Goal: Task Accomplishment & Management: Complete application form

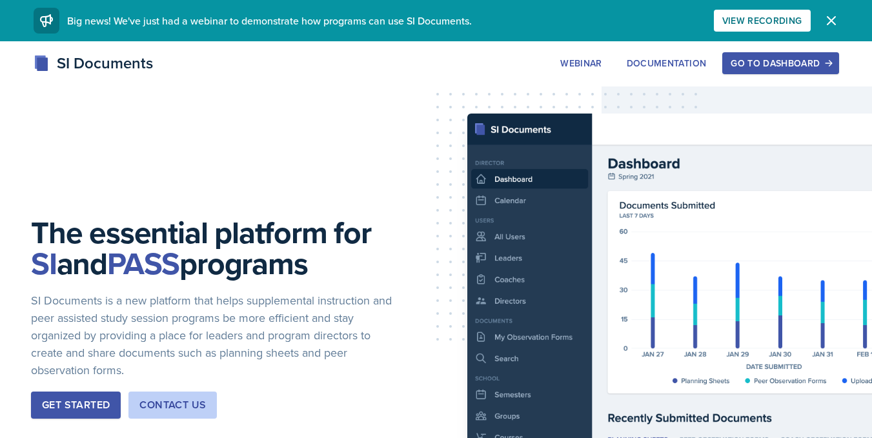
click at [733, 64] on div "Go to Dashboard" at bounding box center [780, 63] width 99 height 10
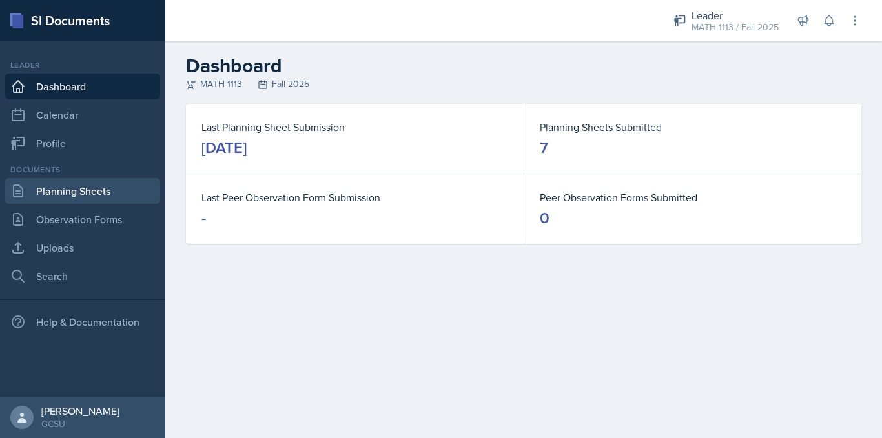
click at [121, 190] on link "Planning Sheets" at bounding box center [82, 191] width 155 height 26
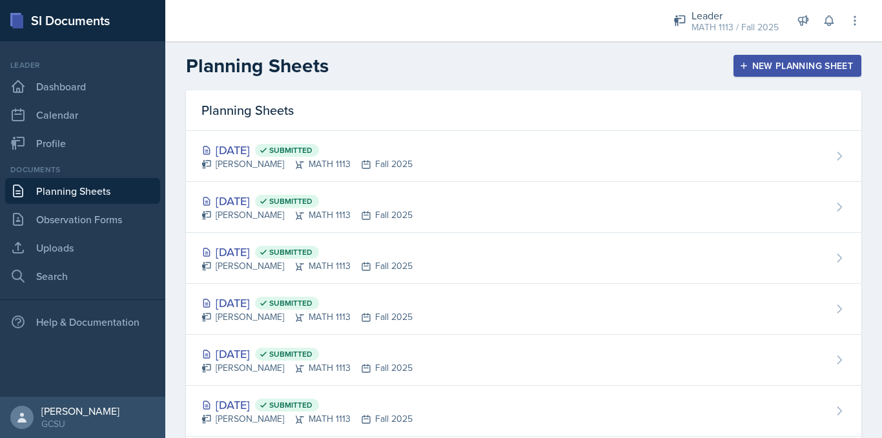
click at [771, 63] on div "New Planning Sheet" at bounding box center [797, 66] width 111 height 10
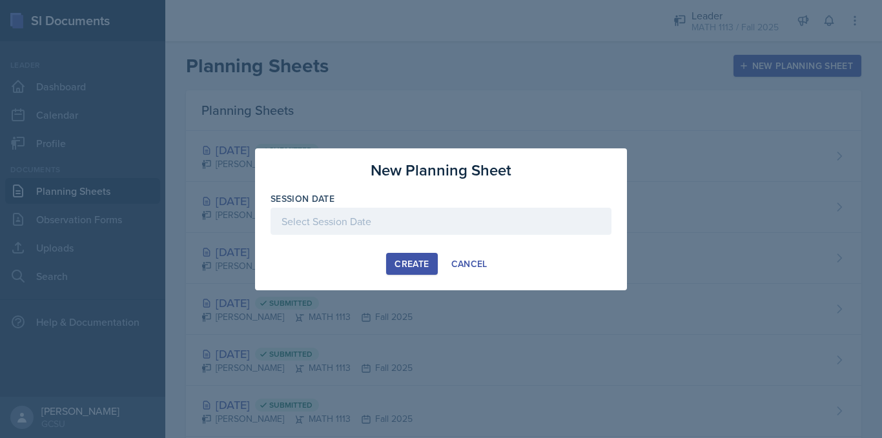
click at [405, 262] on div "Create" at bounding box center [411, 264] width 34 height 10
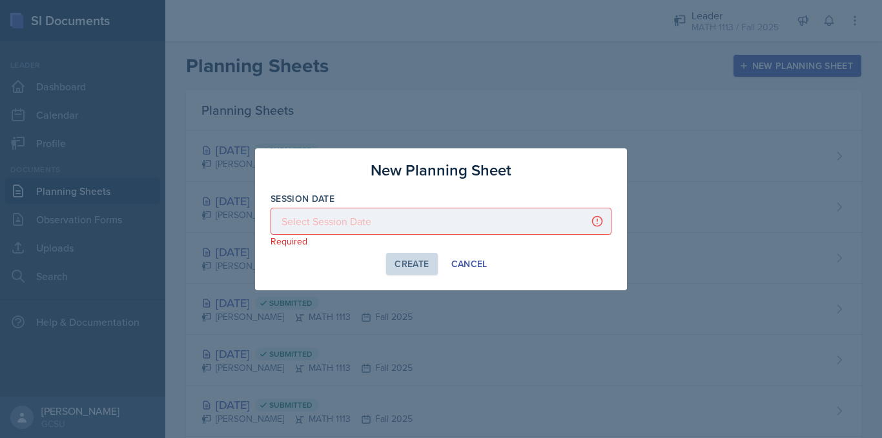
click at [319, 218] on div at bounding box center [440, 221] width 341 height 27
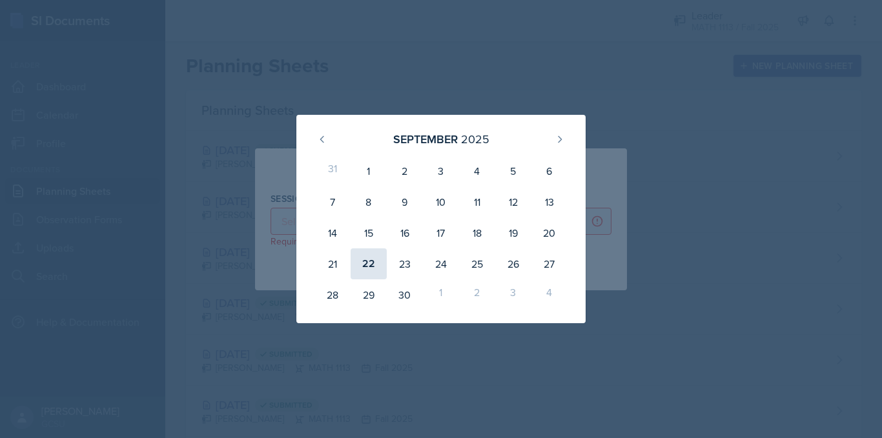
click at [369, 264] on div "22" at bounding box center [368, 263] width 36 height 31
type input "[DATE]"
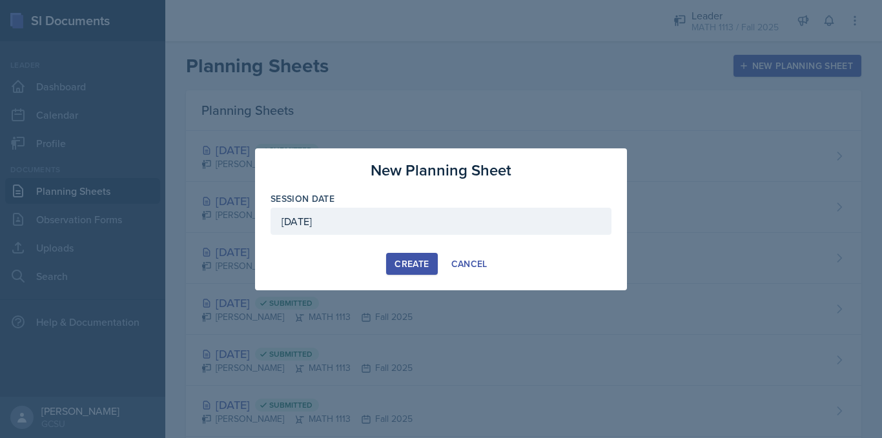
click at [421, 271] on button "Create" at bounding box center [411, 264] width 51 height 22
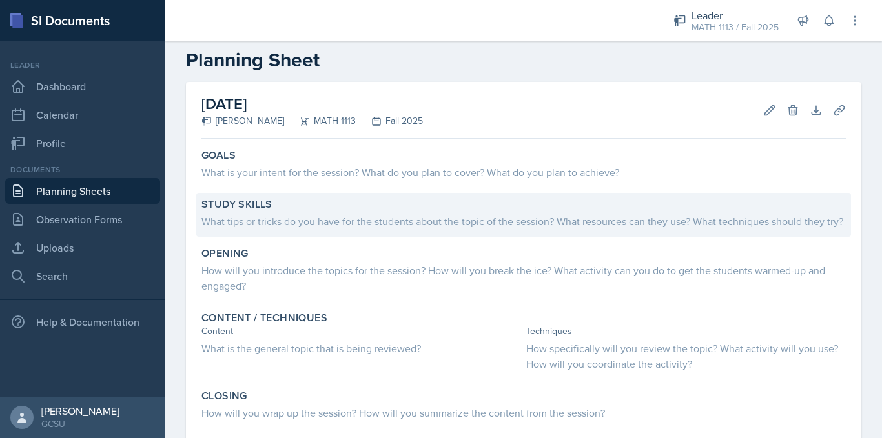
scroll to position [21, 0]
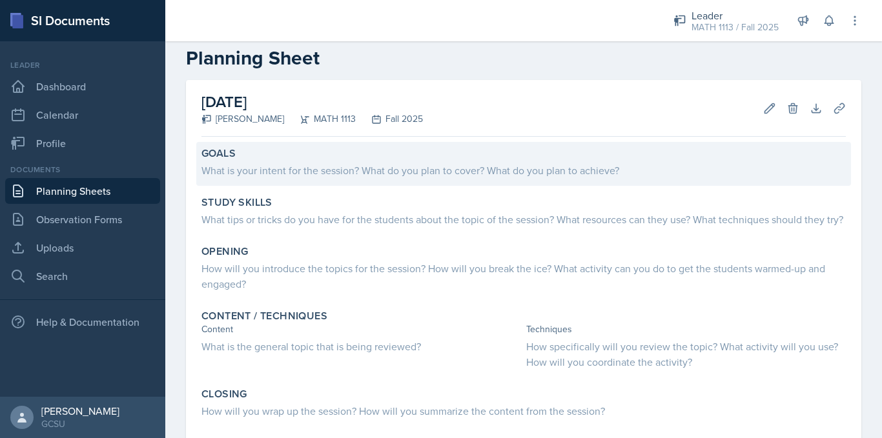
click at [254, 168] on div "What is your intent for the session? What do you plan to cover? What do you pla…" at bounding box center [523, 170] width 644 height 15
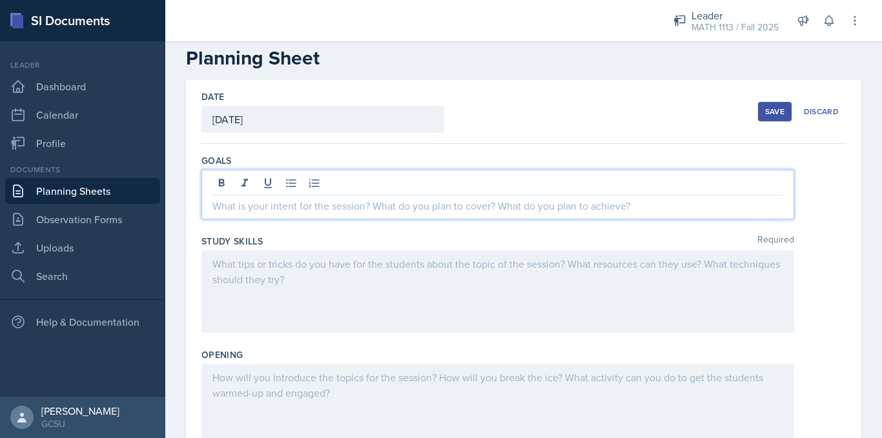
click at [261, 187] on div at bounding box center [497, 195] width 592 height 50
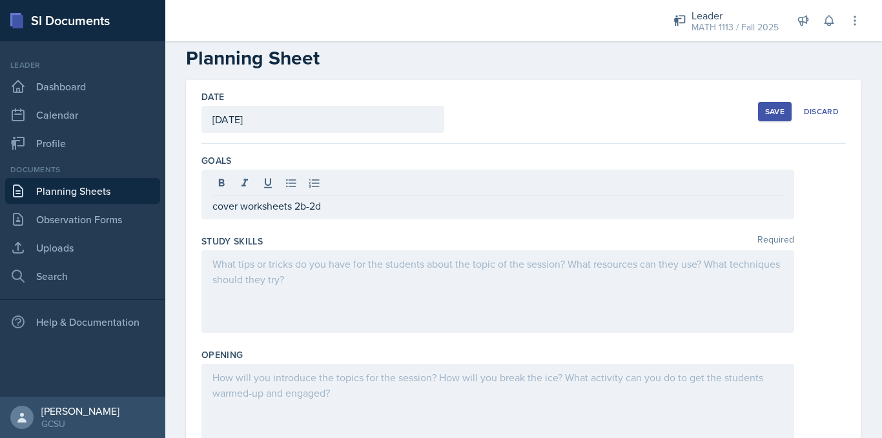
click at [776, 110] on button "Save" at bounding box center [775, 111] width 34 height 19
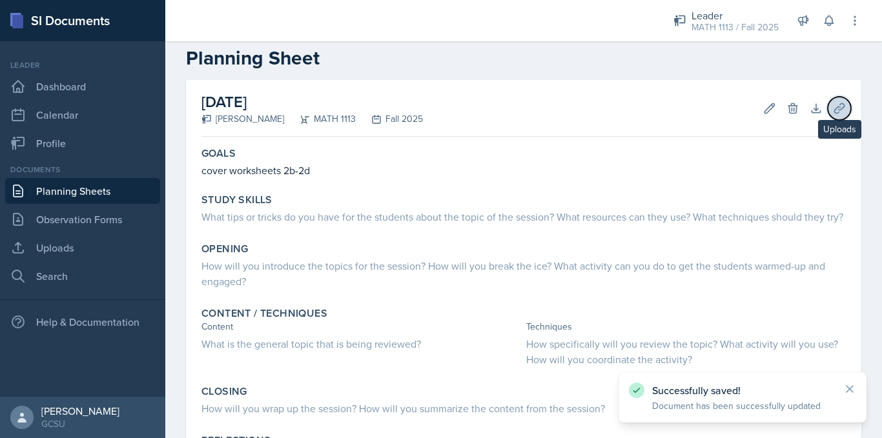
click at [827, 115] on button "Uploads" at bounding box center [838, 108] width 23 height 23
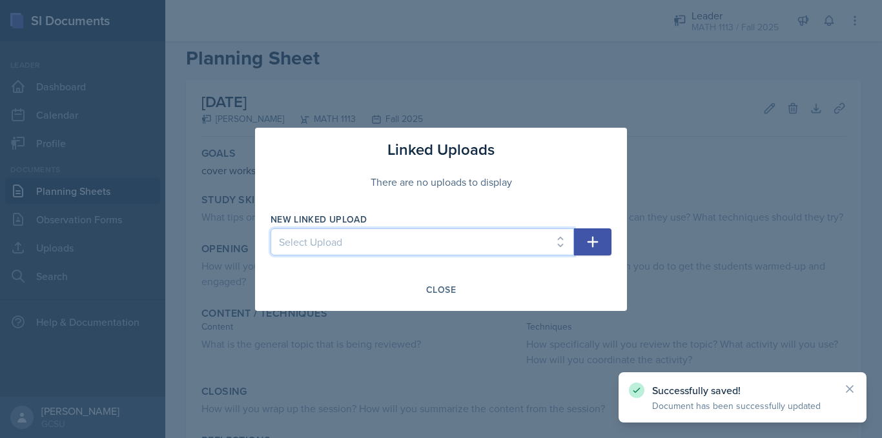
click at [374, 236] on select "Select Upload Worksheet 0 Solutions Worksheet 1a Solutions Worksheet 1b solutio…" at bounding box center [421, 241] width 303 height 27
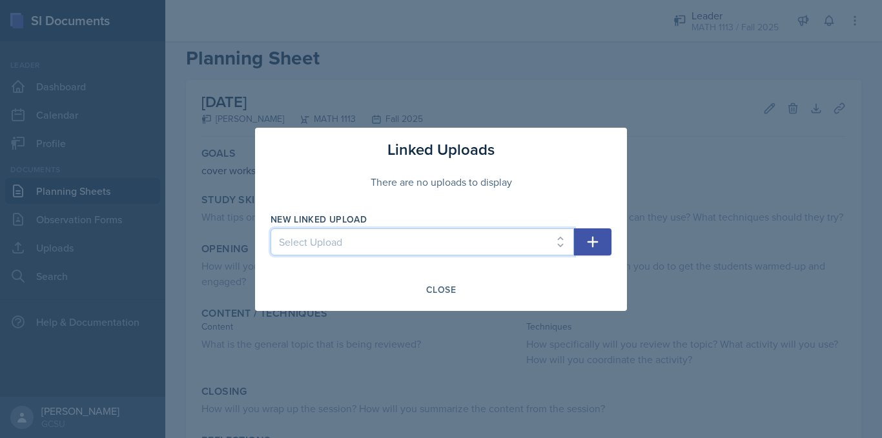
select select "06b54137-0ce6-4a49-8745-9702ee2790f4"
click at [270, 228] on select "Select Upload Worksheet 0 Solutions Worksheet 1a Solutions Worksheet 1b solutio…" at bounding box center [421, 241] width 303 height 27
click at [589, 245] on icon "button" at bounding box center [592, 241] width 15 height 15
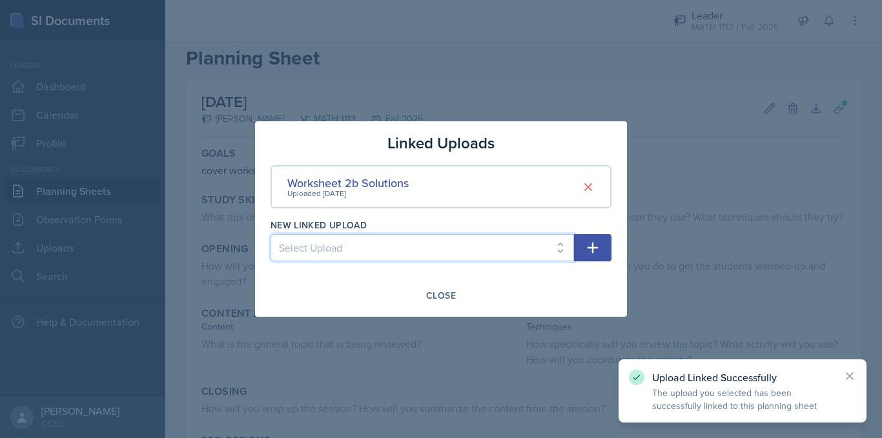
click at [415, 252] on select "Select Upload Worksheet 0 Solutions Worksheet 1a Solutions Worksheet 1b solutio…" at bounding box center [421, 247] width 303 height 27
select select "4755777a-d9bb-43fb-8065-30bc1bd83f75"
click at [270, 234] on select "Select Upload Worksheet 0 Solutions Worksheet 1a Solutions Worksheet 1b solutio…" at bounding box center [421, 247] width 303 height 27
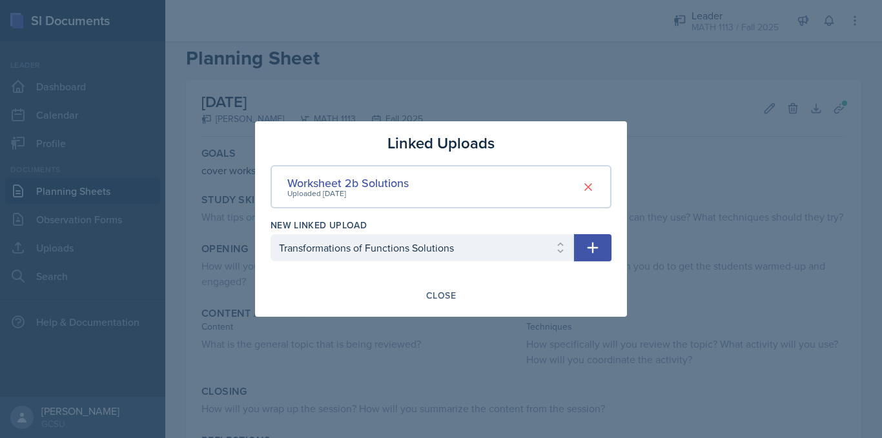
click at [591, 257] on button "button" at bounding box center [592, 247] width 37 height 27
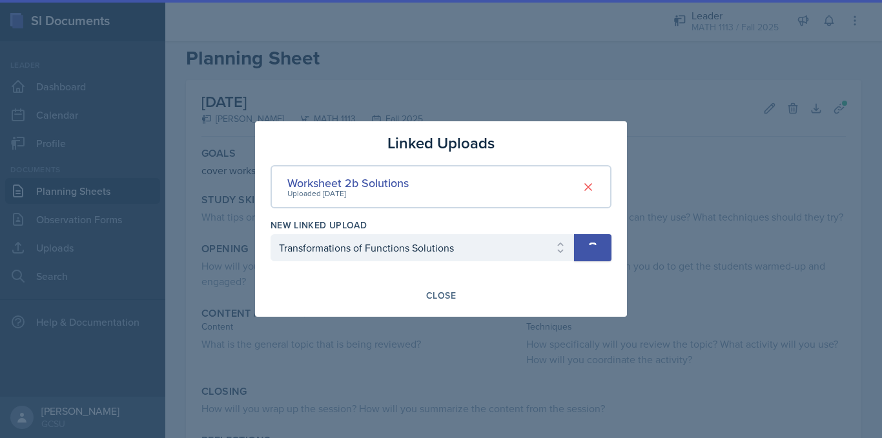
select select
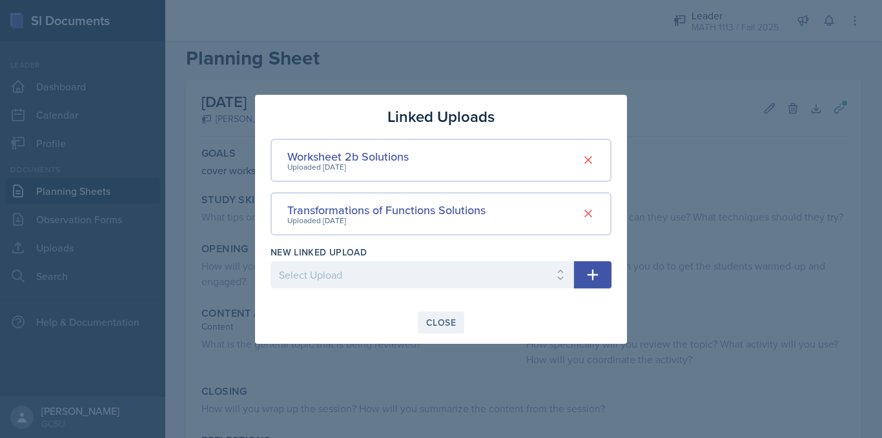
click at [440, 326] on div "Close" at bounding box center [441, 323] width 30 height 10
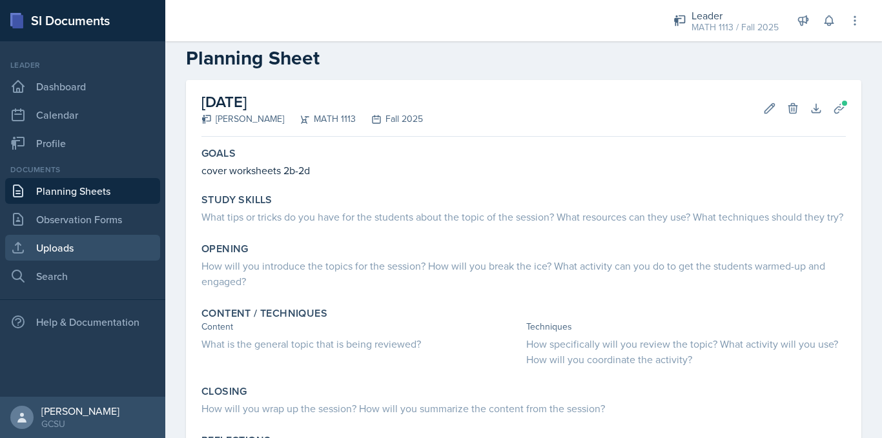
click at [58, 243] on link "Uploads" at bounding box center [82, 248] width 155 height 26
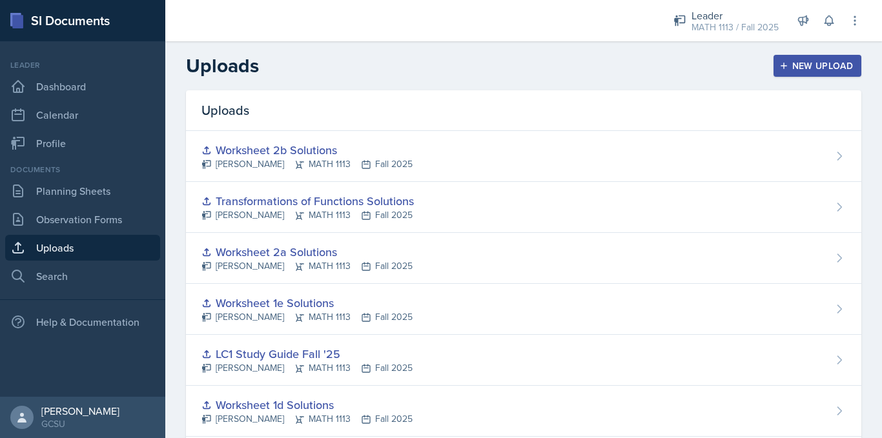
click at [816, 68] on div "New Upload" at bounding box center [818, 66] width 72 height 10
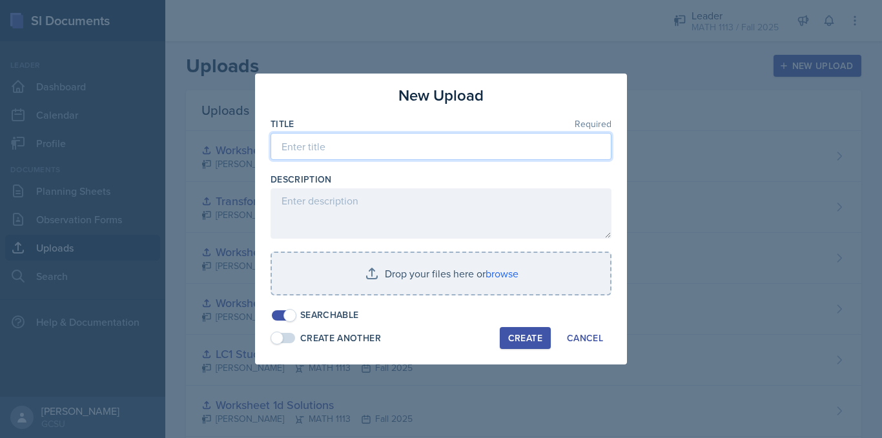
click at [424, 147] on input at bounding box center [440, 146] width 341 height 27
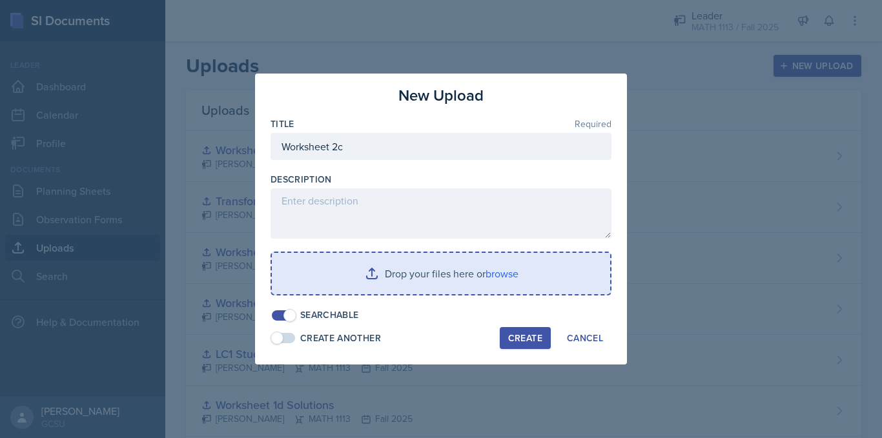
click at [460, 281] on input "file" at bounding box center [441, 273] width 338 height 41
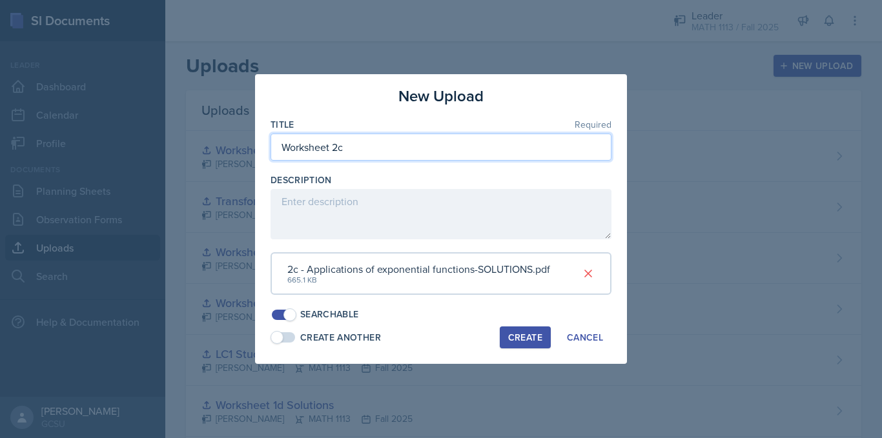
click at [359, 152] on input "Worksheet 2c" at bounding box center [440, 147] width 341 height 27
type input "Worksheet 2c Solutions"
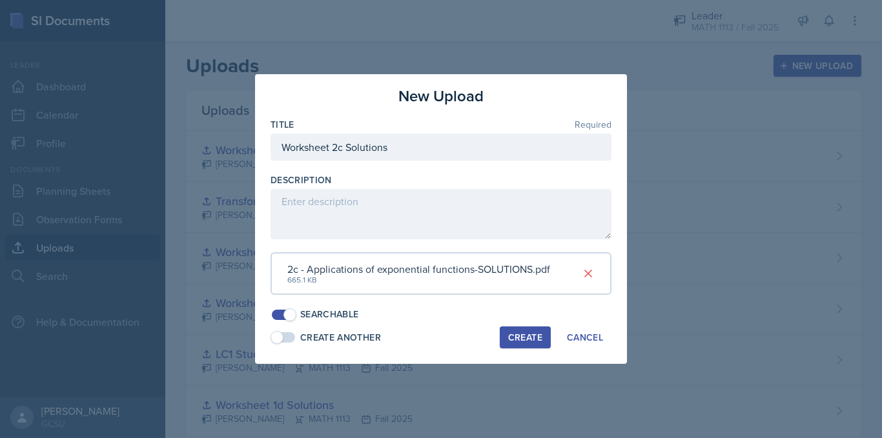
click at [286, 339] on span at bounding box center [283, 337] width 23 height 10
click at [523, 335] on div "Create" at bounding box center [525, 337] width 34 height 10
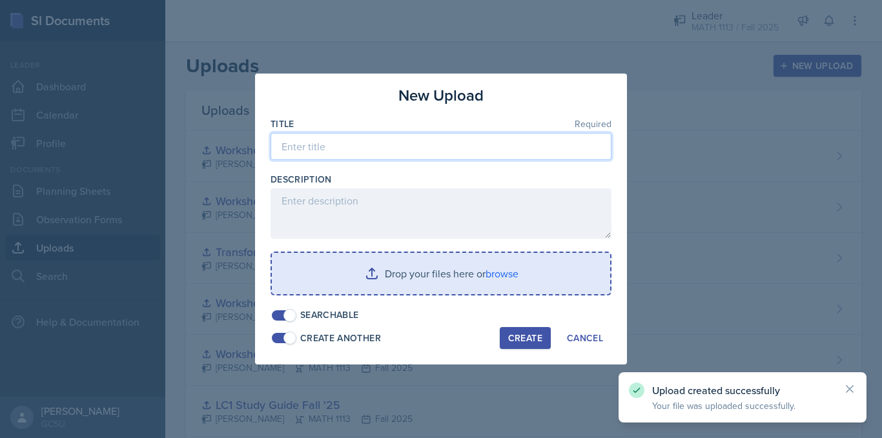
click at [365, 150] on input at bounding box center [440, 146] width 341 height 27
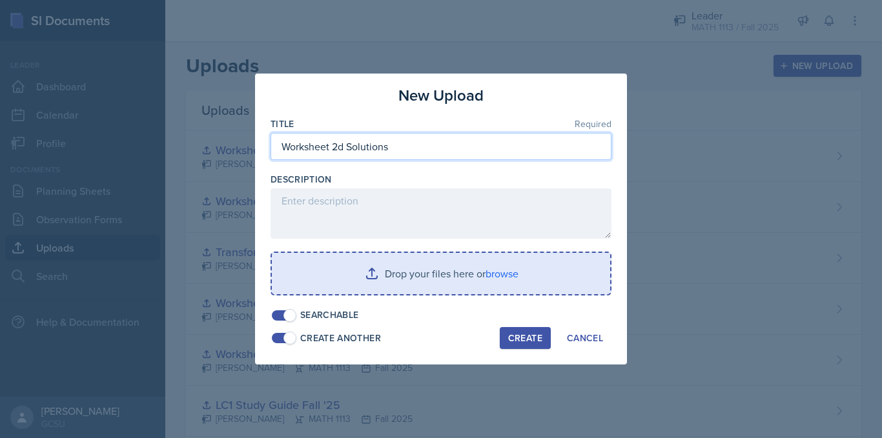
type input "Worksheet 2d Solutions"
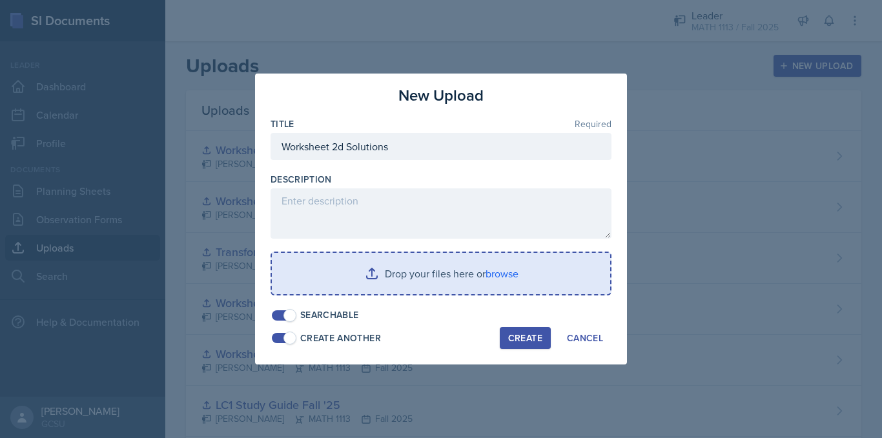
click at [430, 276] on input "file" at bounding box center [441, 273] width 338 height 41
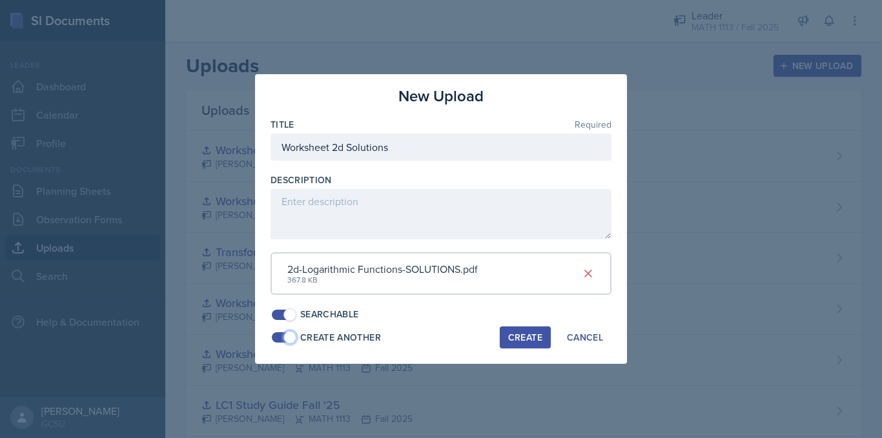
click at [287, 338] on span at bounding box center [289, 337] width 13 height 13
click at [540, 333] on div "Create" at bounding box center [525, 337] width 34 height 10
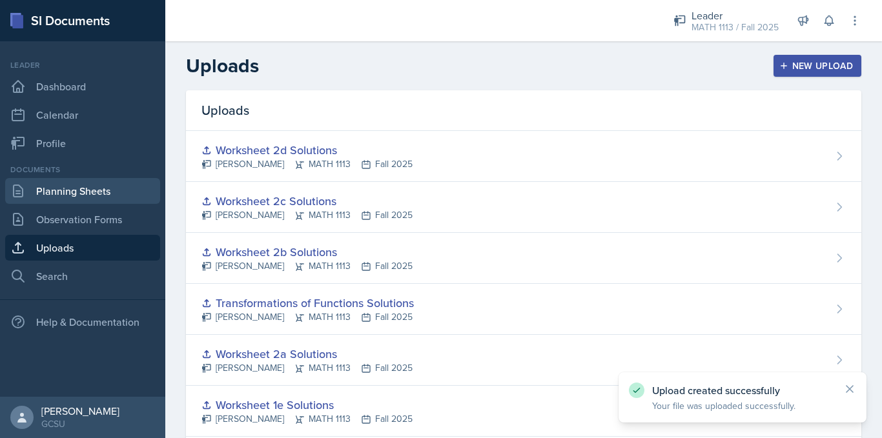
click at [52, 190] on link "Planning Sheets" at bounding box center [82, 191] width 155 height 26
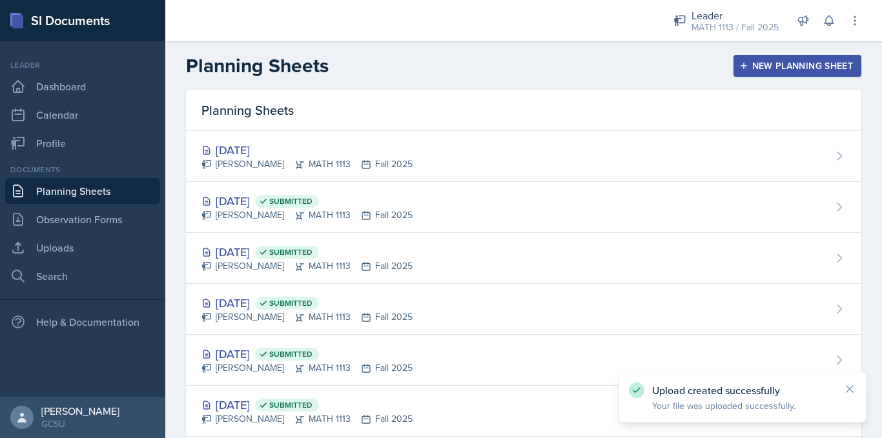
click at [759, 126] on div "Planning Sheets" at bounding box center [523, 110] width 675 height 41
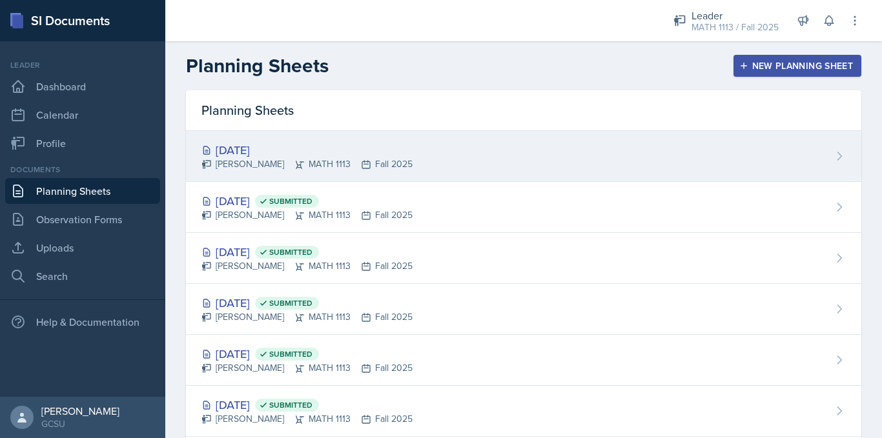
click at [765, 148] on div "[DATE] [PERSON_NAME] MATH 1113 Fall 2025" at bounding box center [523, 156] width 675 height 51
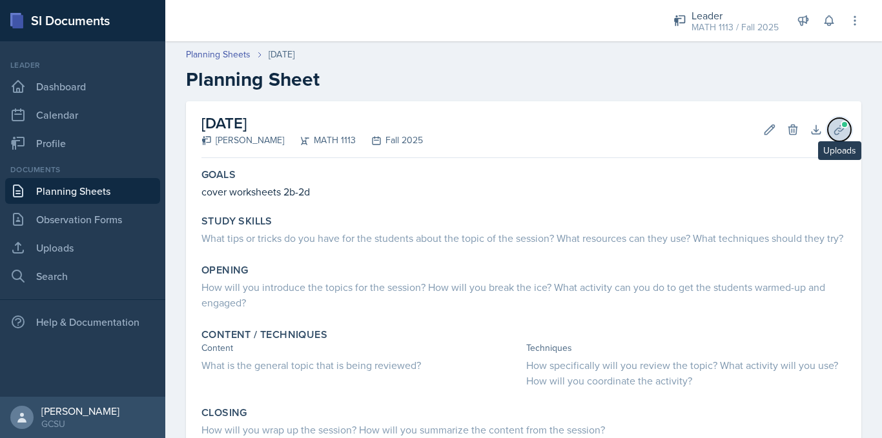
click at [834, 130] on icon at bounding box center [839, 130] width 10 height 10
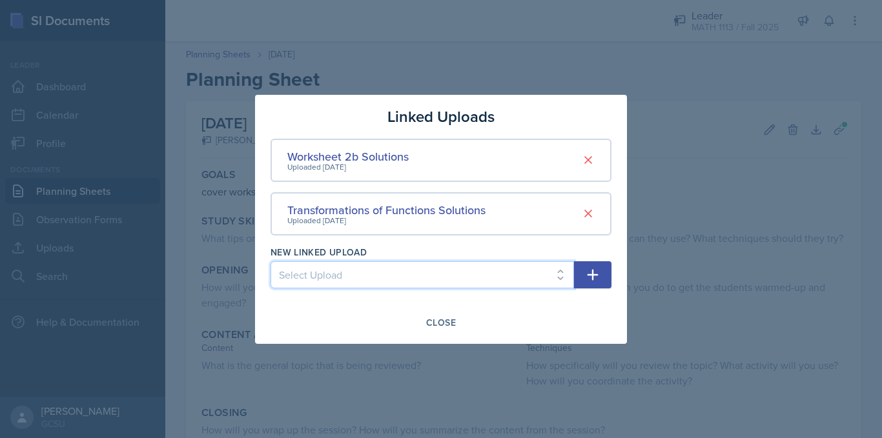
click at [397, 275] on select "Select Upload Worksheet 0 Solutions Worksheet 1a Solutions Worksheet 1b solutio…" at bounding box center [421, 274] width 303 height 27
select select "ca774e8d-73a2-42c3-9974-ba4afe03b991"
click at [270, 261] on select "Select Upload Worksheet 0 Solutions Worksheet 1a Solutions Worksheet 1b solutio…" at bounding box center [421, 274] width 303 height 27
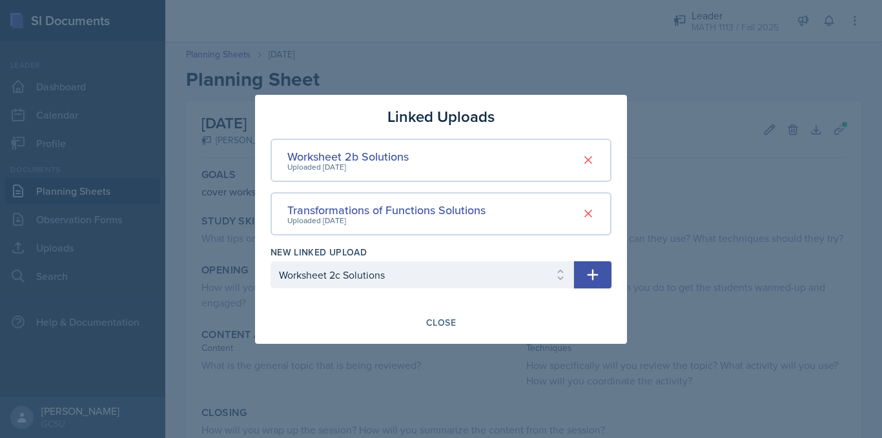
click at [601, 270] on button "button" at bounding box center [592, 274] width 37 height 27
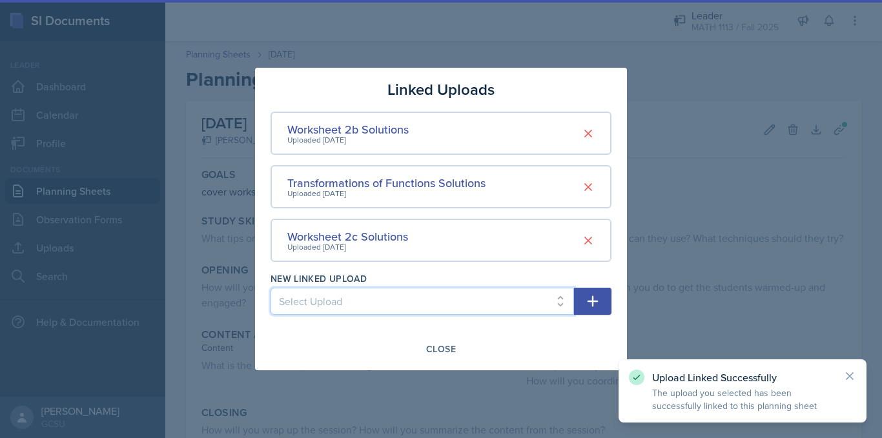
click at [451, 299] on select "Select Upload Worksheet 0 Solutions Worksheet 1a Solutions Worksheet 1b solutio…" at bounding box center [421, 301] width 303 height 27
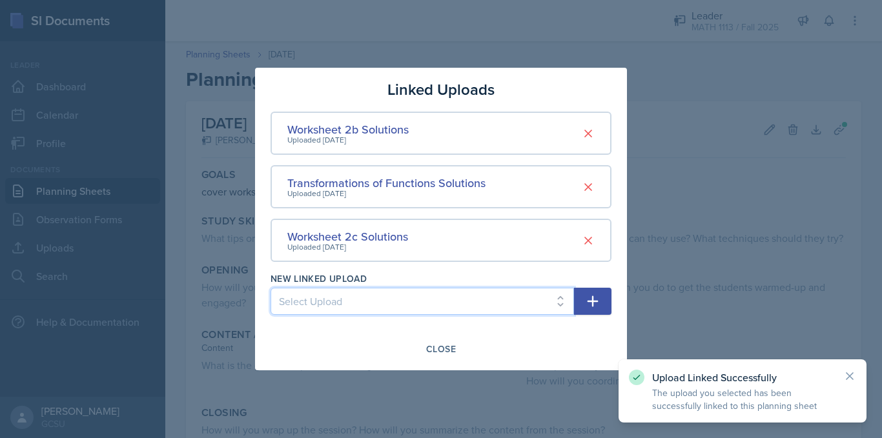
select select "d5f16f4c-7939-4133-8453-c58f6ddd279d"
click at [270, 288] on select "Select Upload Worksheet 0 Solutions Worksheet 1a Solutions Worksheet 1b solutio…" at bounding box center [421, 301] width 303 height 27
click at [593, 305] on icon "button" at bounding box center [592, 301] width 11 height 11
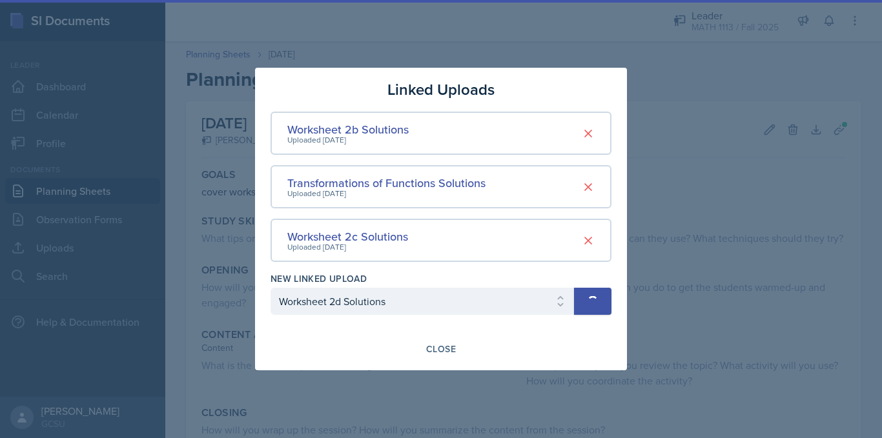
select select
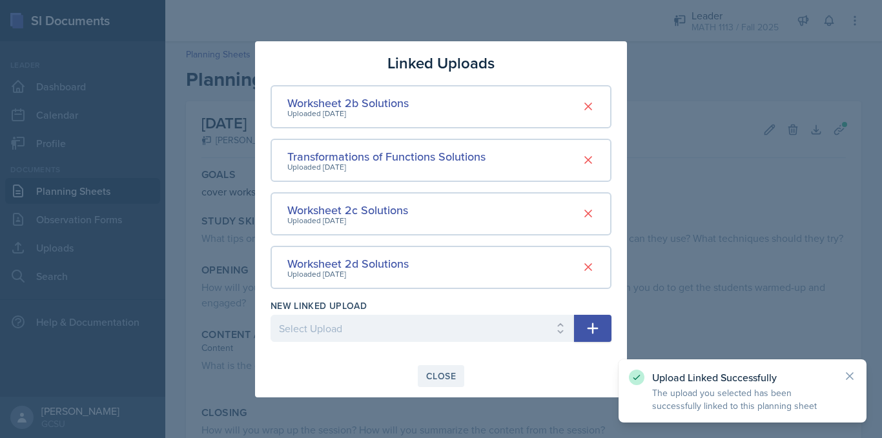
click at [445, 372] on div "Close" at bounding box center [441, 376] width 30 height 10
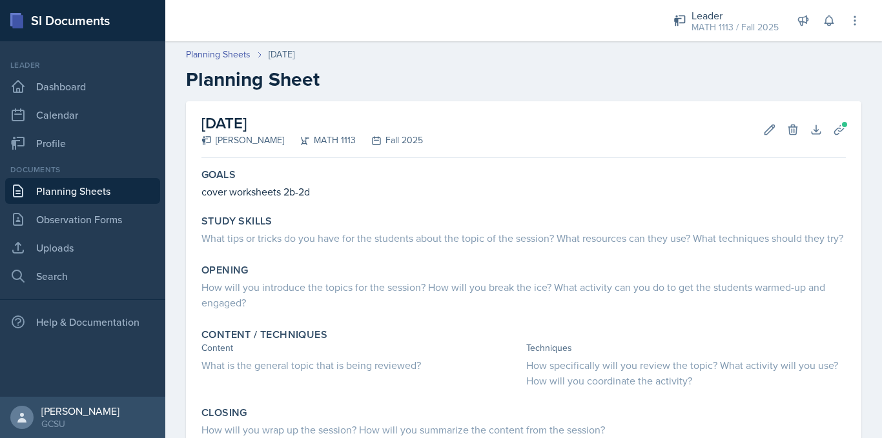
click at [110, 192] on link "Planning Sheets" at bounding box center [82, 191] width 155 height 26
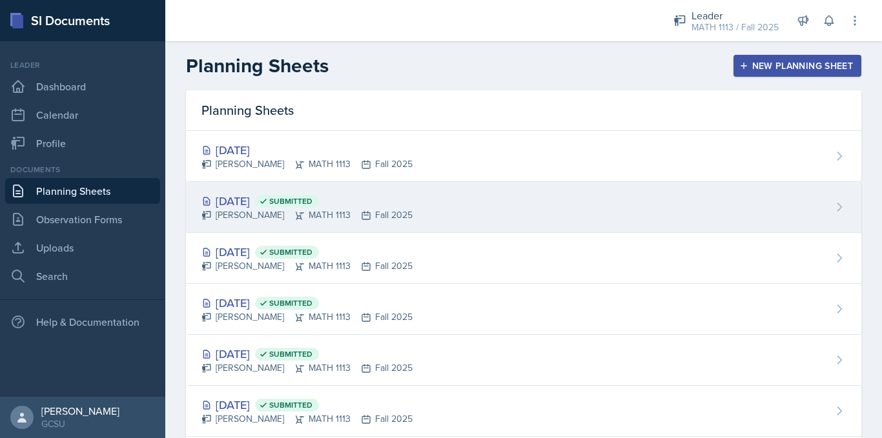
click at [370, 205] on div "[DATE] Submitted" at bounding box center [306, 200] width 211 height 17
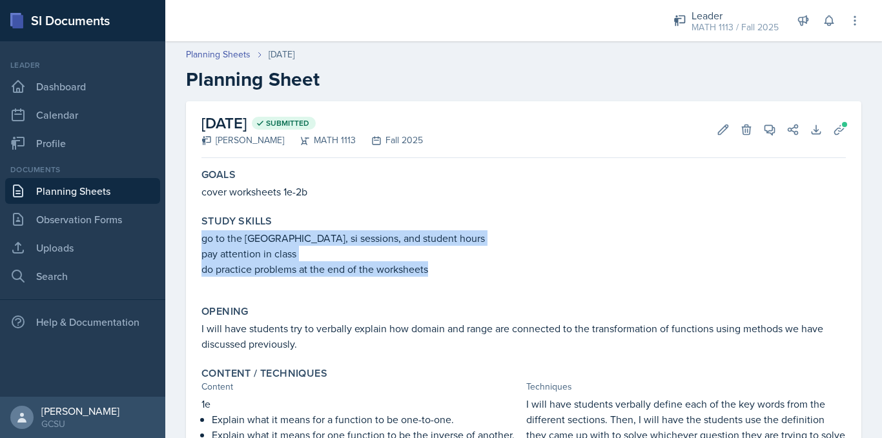
drag, startPoint x: 432, startPoint y: 274, endPoint x: 197, endPoint y: 232, distance: 239.2
click at [197, 232] on div "Study Skills go to the learning center, si sessions, and student hours pay atte…" at bounding box center [523, 252] width 654 height 85
copy div "go to the [GEOGRAPHIC_DATA], si sessions, and student hours pay attention in cl…"
click at [77, 190] on link "Planning Sheets" at bounding box center [82, 191] width 155 height 26
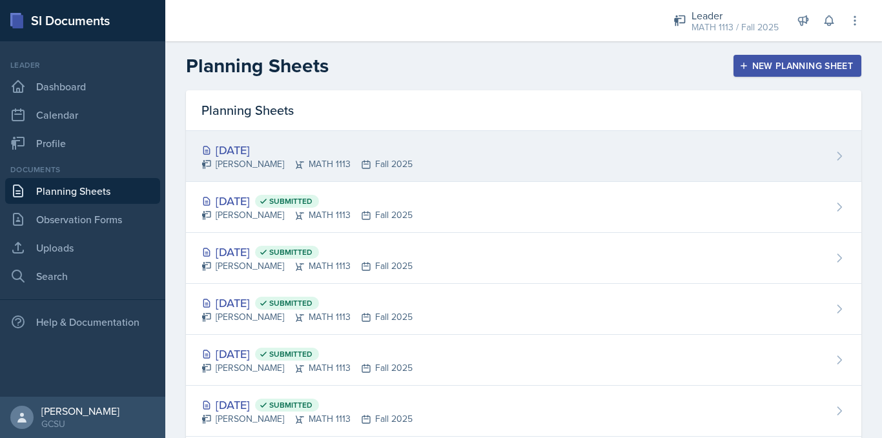
click at [255, 159] on div "[PERSON_NAME] MATH 1113 Fall 2025" at bounding box center [306, 164] width 211 height 14
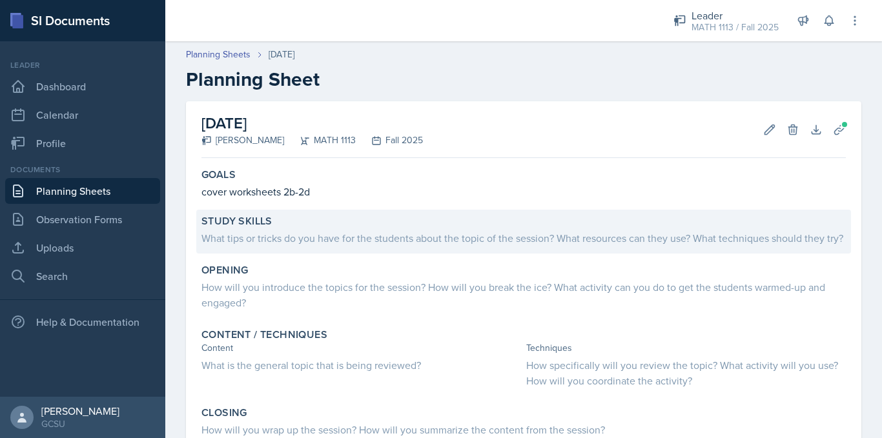
click at [271, 246] on div "What tips or tricks do you have for the students about the topic of the session…" at bounding box center [523, 237] width 644 height 15
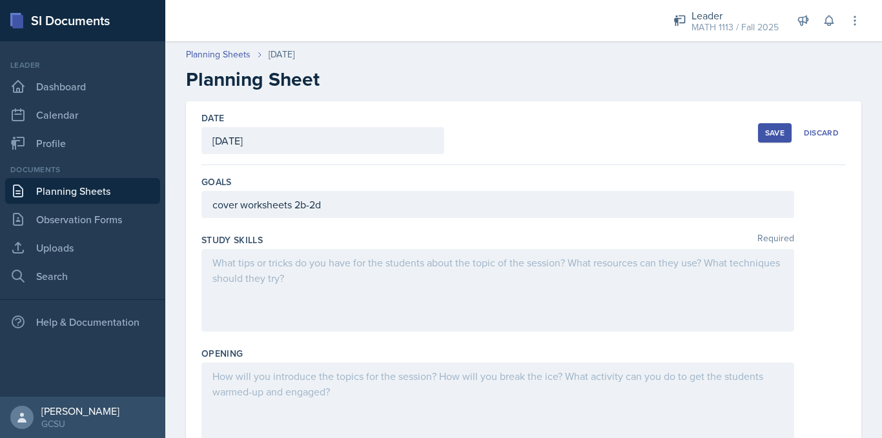
click at [276, 276] on div at bounding box center [497, 290] width 592 height 83
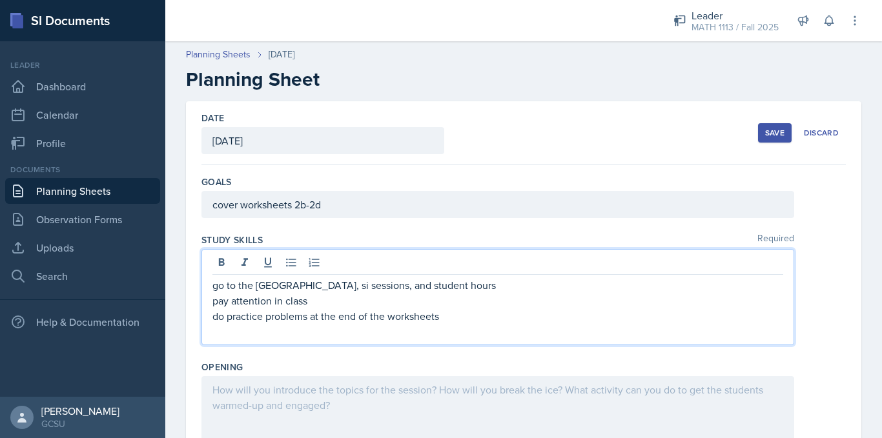
click at [775, 139] on button "Save" at bounding box center [775, 132] width 34 height 19
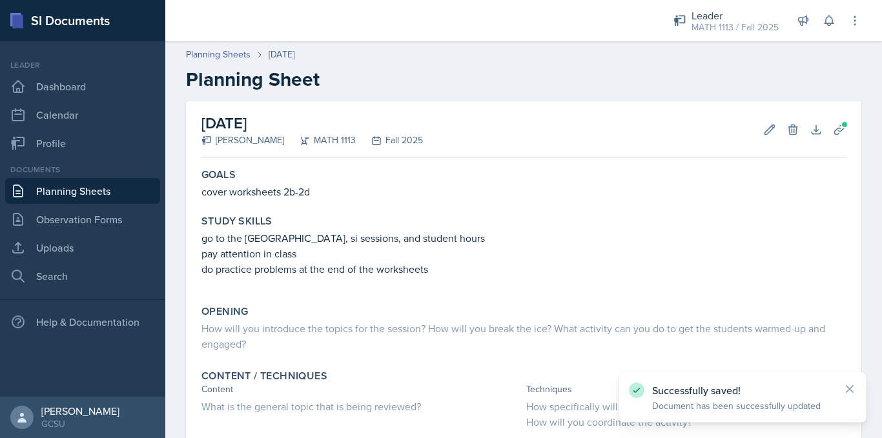
click at [127, 188] on link "Planning Sheets" at bounding box center [82, 191] width 155 height 26
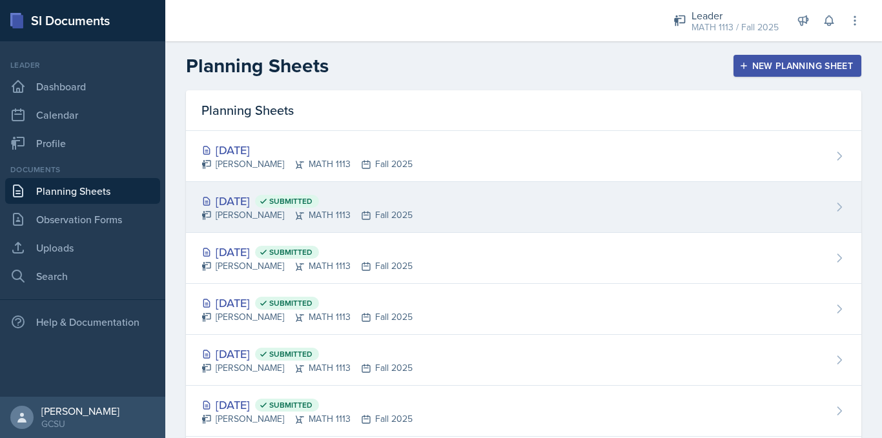
click at [258, 221] on div "[PERSON_NAME] MATH 1113 Fall 2025" at bounding box center [306, 215] width 211 height 14
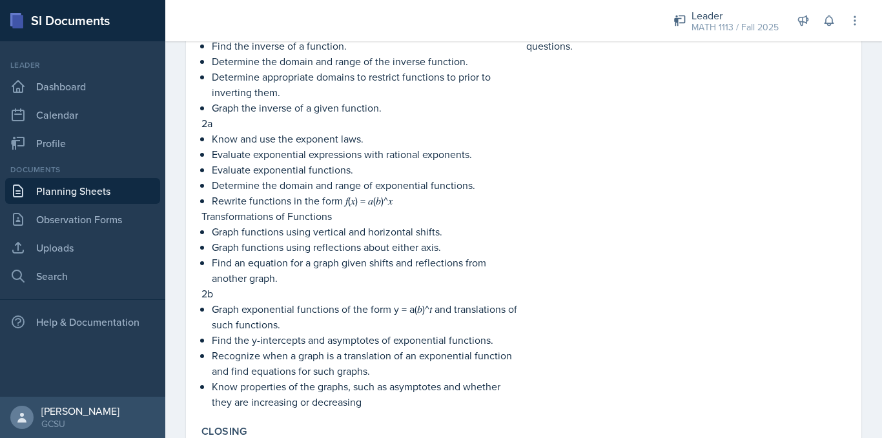
scroll to position [483, 0]
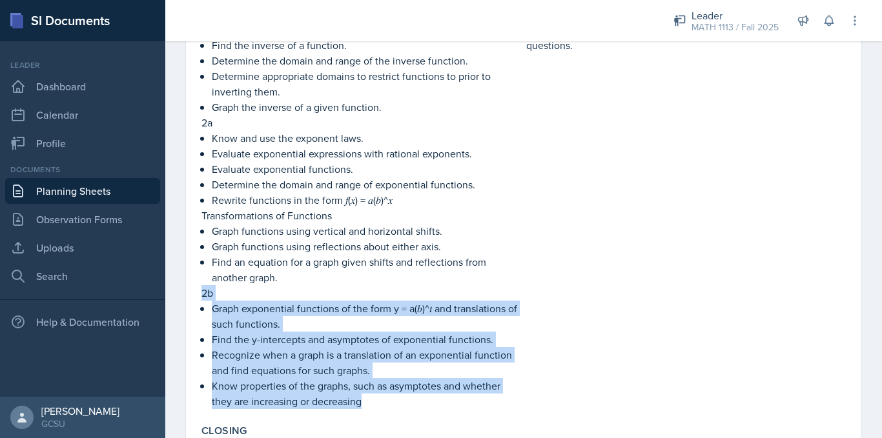
drag, startPoint x: 203, startPoint y: 294, endPoint x: 369, endPoint y: 407, distance: 200.5
click at [369, 407] on div "1e Explain what it means for a function to be one-to-one. Explain what it means…" at bounding box center [360, 162] width 319 height 496
copy div "2b Graph exponential functions of the form y = a(𝑏)^𝑡 and translations of such …"
click at [92, 183] on link "Planning Sheets" at bounding box center [82, 191] width 155 height 26
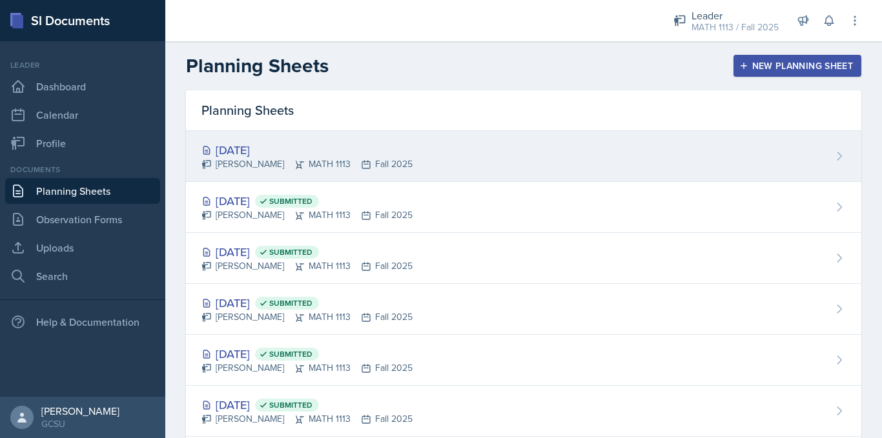
click at [270, 152] on div "[DATE]" at bounding box center [306, 149] width 211 height 17
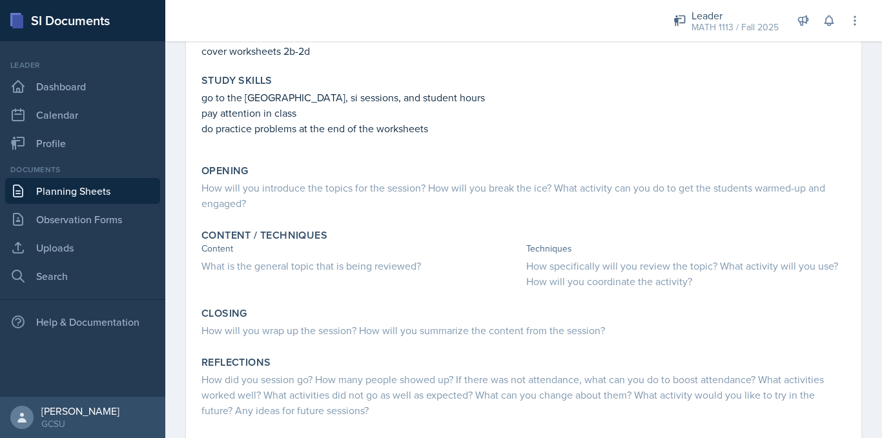
scroll to position [153, 0]
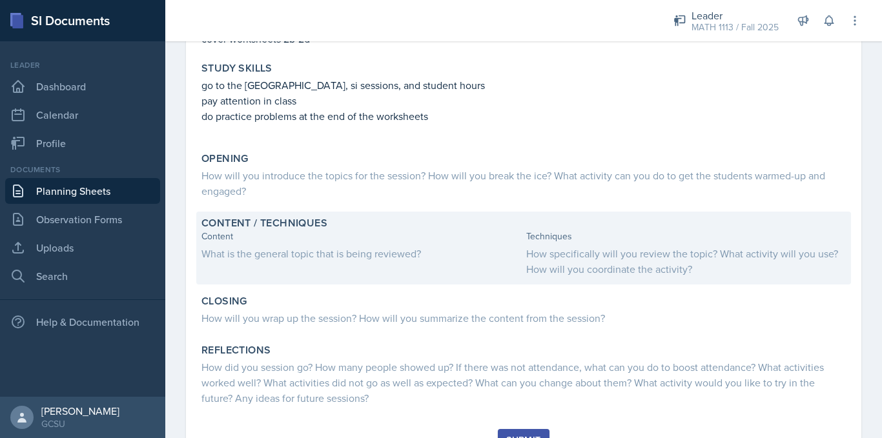
click at [347, 248] on div "What is the general topic that is being reviewed?" at bounding box center [360, 253] width 319 height 15
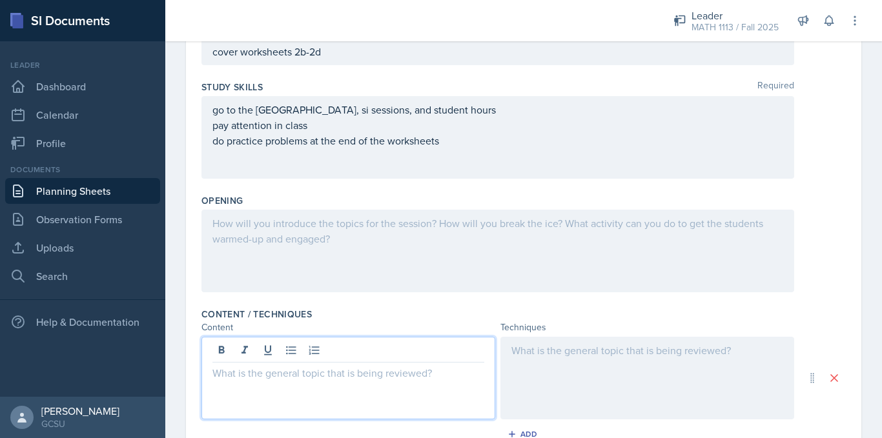
click at [341, 353] on div at bounding box center [348, 378] width 294 height 83
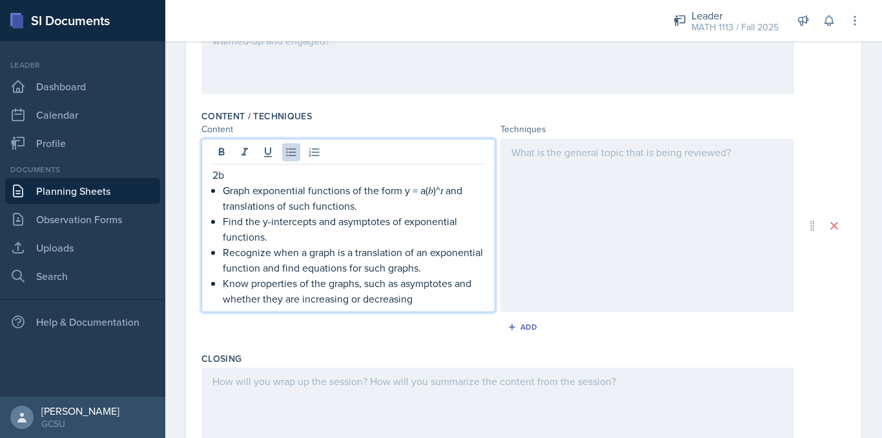
scroll to position [352, 0]
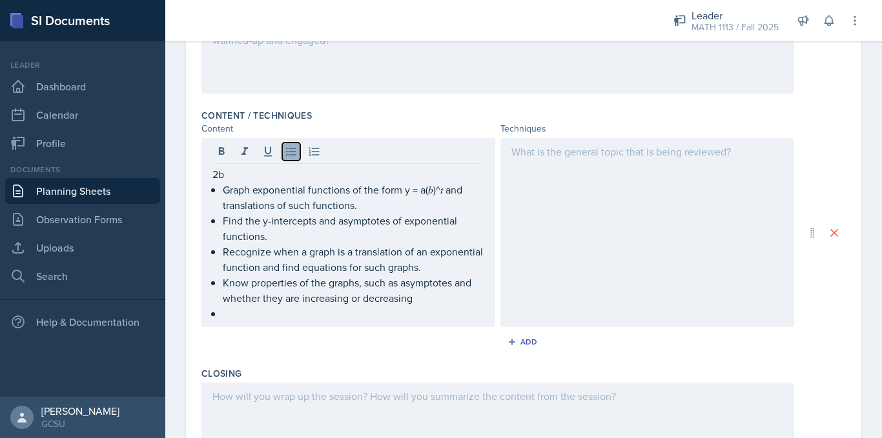
click at [290, 152] on icon at bounding box center [291, 151] width 13 height 13
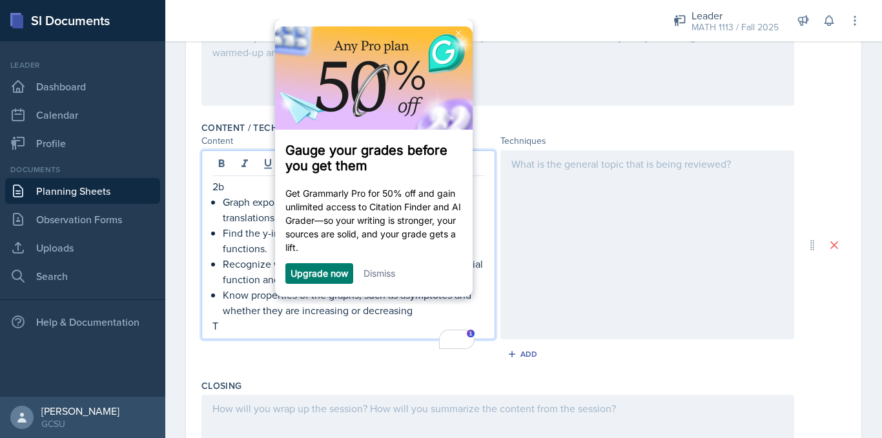
scroll to position [0, 0]
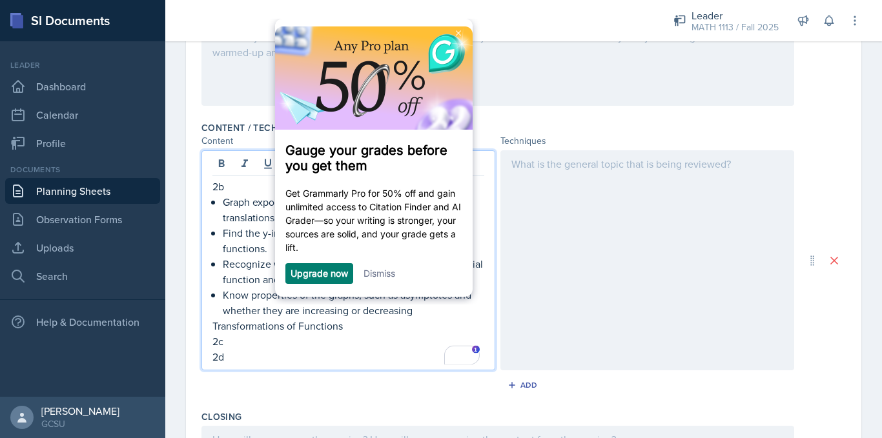
click at [394, 279] on link "Dismiss" at bounding box center [379, 273] width 32 height 11
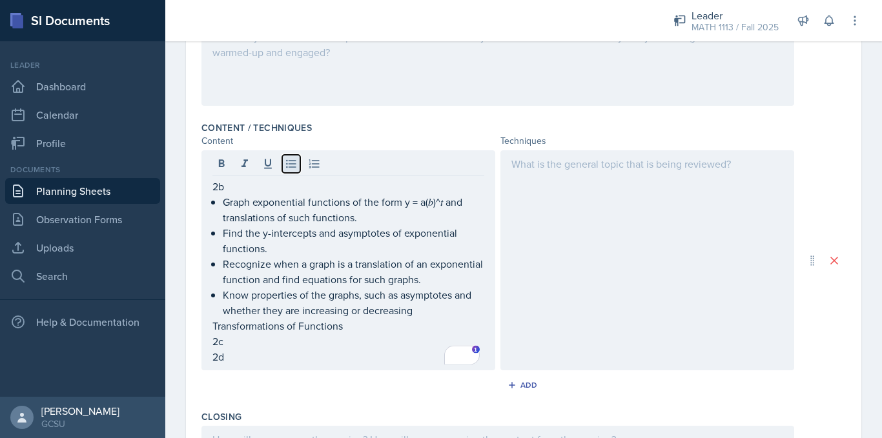
click at [293, 164] on icon at bounding box center [291, 164] width 10 height 8
click at [290, 164] on icon at bounding box center [291, 164] width 10 height 8
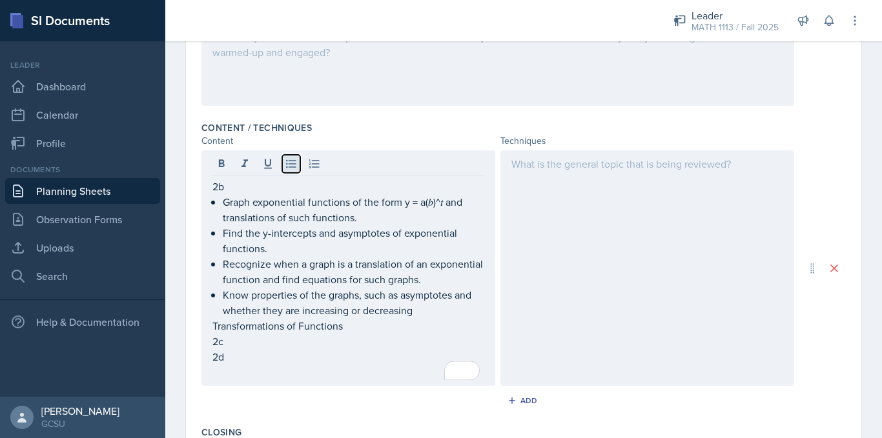
click at [292, 170] on button at bounding box center [291, 164] width 18 height 18
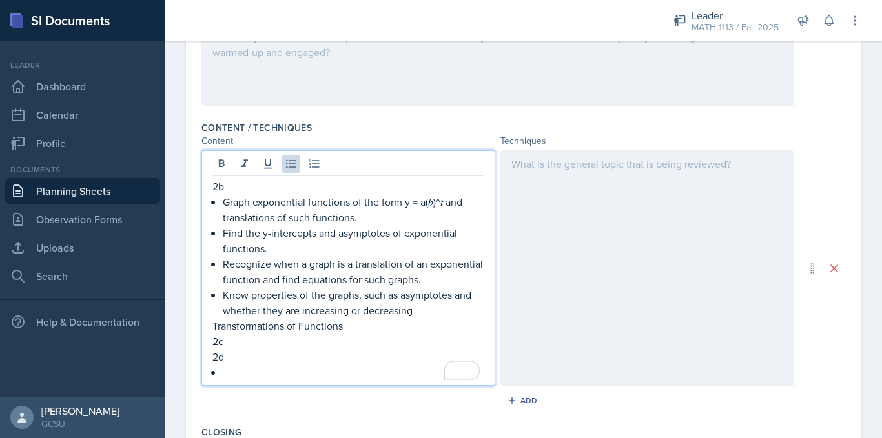
click at [225, 342] on p "2c" at bounding box center [348, 341] width 272 height 15
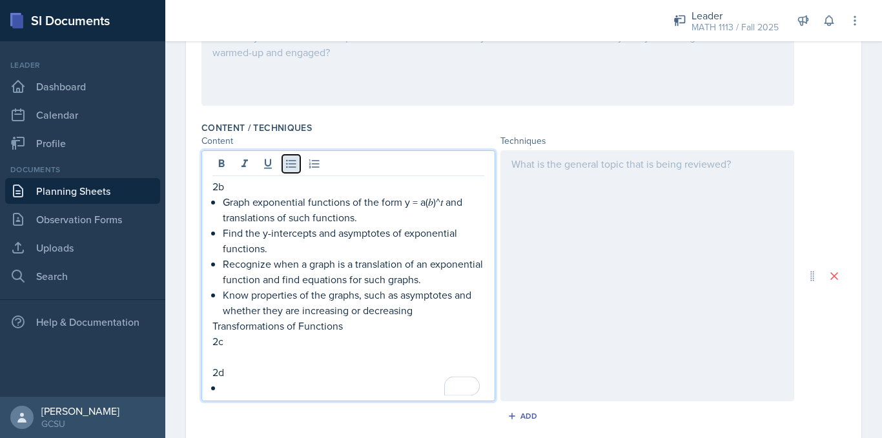
click at [294, 159] on icon at bounding box center [291, 163] width 13 height 13
click at [349, 329] on p "Transformations of Functions" at bounding box center [348, 325] width 272 height 15
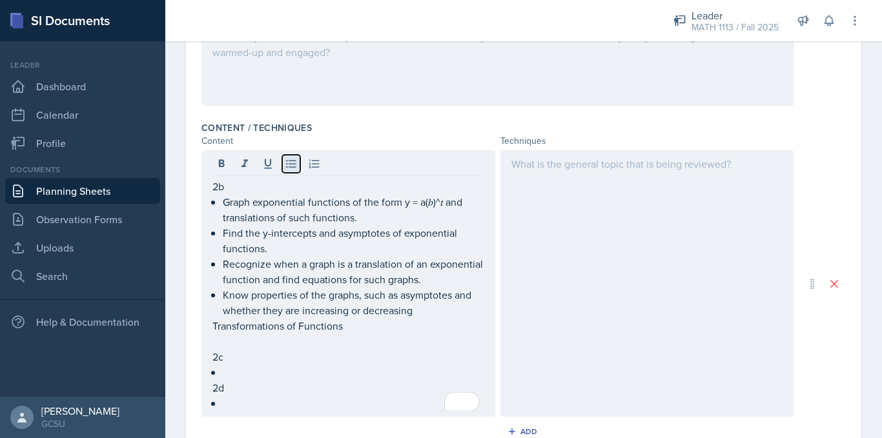
click at [290, 166] on icon at bounding box center [291, 163] width 13 height 13
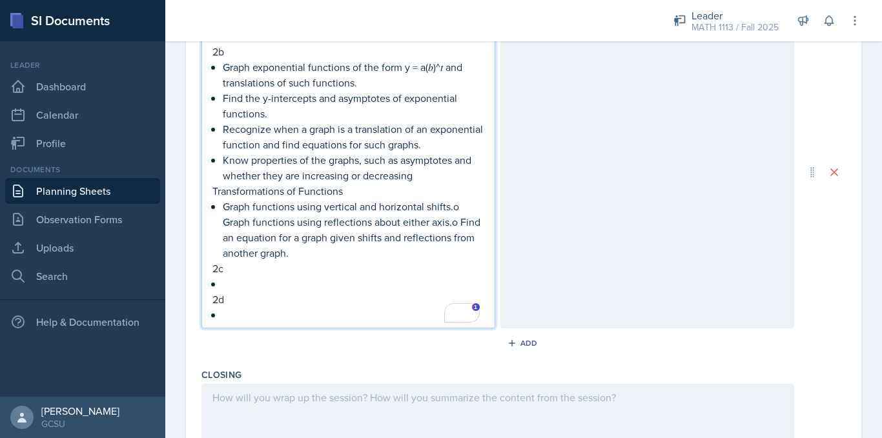
scroll to position [475, 0]
click at [218, 282] on div "2b Graph exponential functions of the form y = a(𝑏)^𝑡 and translations of such …" at bounding box center [348, 182] width 272 height 279
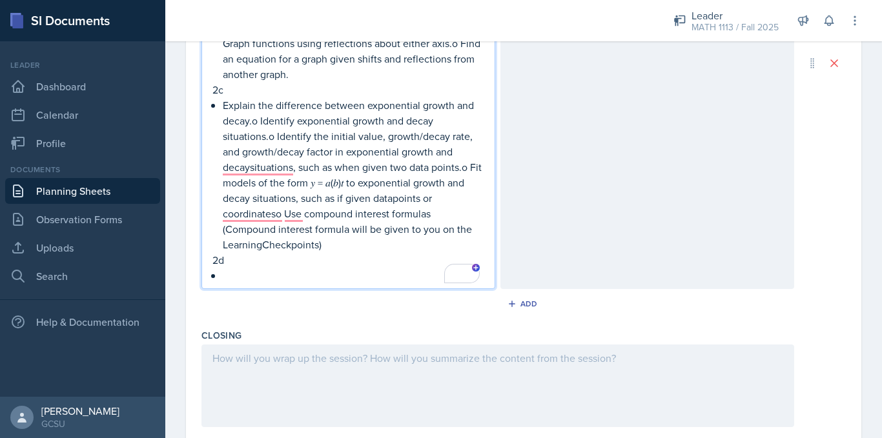
scroll to position [656, 0]
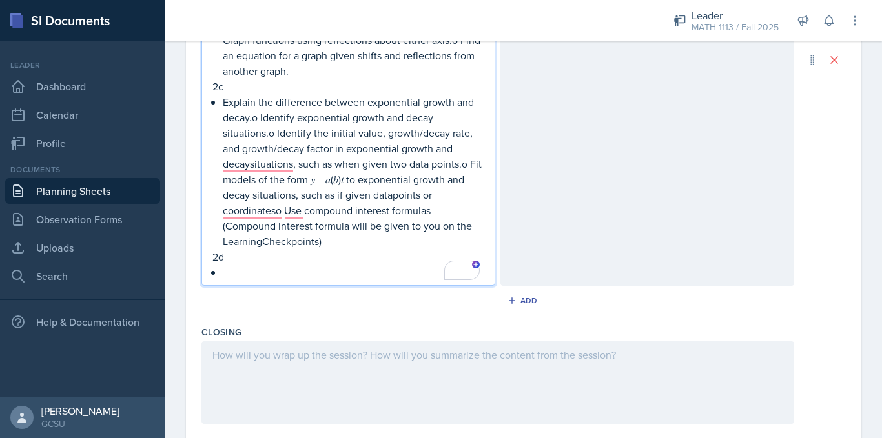
click at [223, 274] on p "To enrich screen reader interactions, please activate Accessibility in Grammarl…" at bounding box center [353, 272] width 261 height 15
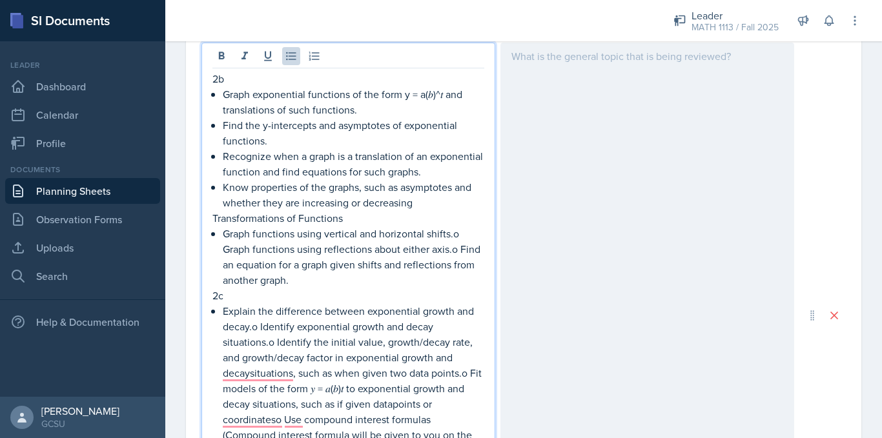
scroll to position [448, 0]
click at [225, 248] on p "Graph functions using vertical and horizontal shifts.o Graph functions using re…" at bounding box center [353, 256] width 261 height 62
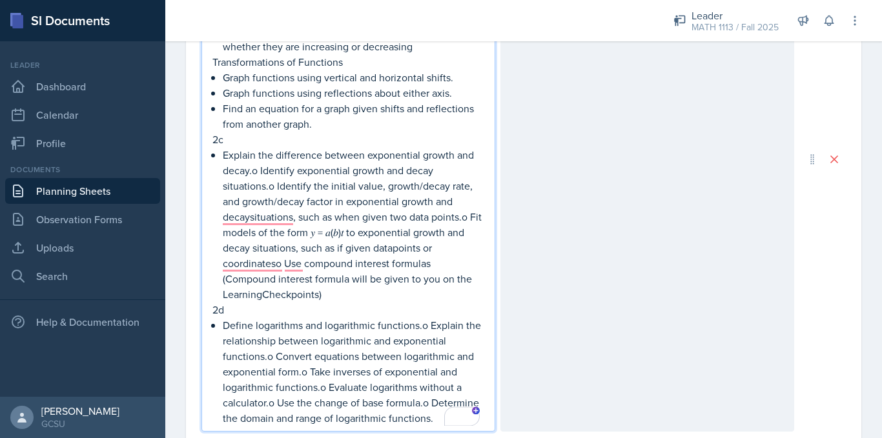
scroll to position [604, 0]
click at [260, 172] on p "Explain the difference between exponential growth and decay.o Identify exponent…" at bounding box center [353, 224] width 261 height 155
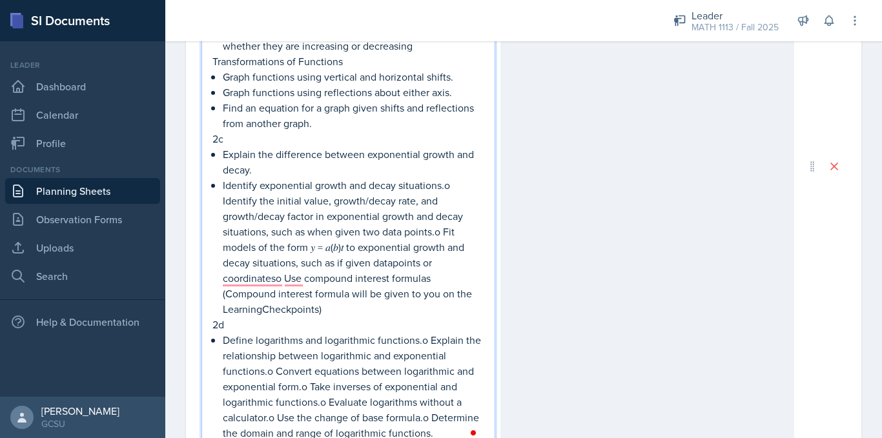
click at [443, 233] on p "Identify exponential growth and decay situations.o Identify the initial value, …" at bounding box center [353, 246] width 261 height 139
click at [285, 281] on p "Fit models of the form 𝑦 = 𝑎(𝑏)𝑡 to exponential growth and decay situations, su…" at bounding box center [353, 277] width 261 height 77
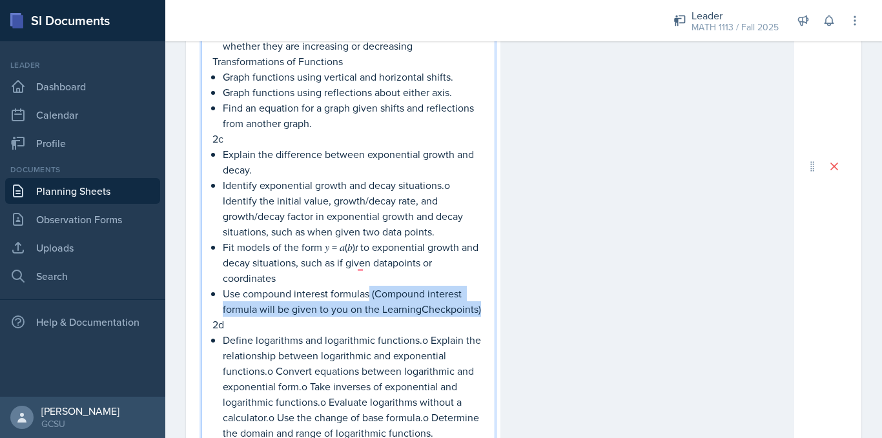
drag, startPoint x: 347, startPoint y: 323, endPoint x: 370, endPoint y: 296, distance: 35.7
click at [370, 296] on p "Use compound interest formulas (Compound interest formula will be given to you …" at bounding box center [353, 301] width 261 height 31
click at [364, 313] on p "Use compound interest formulas (Compound interest formula will be given to you …" at bounding box center [353, 301] width 261 height 31
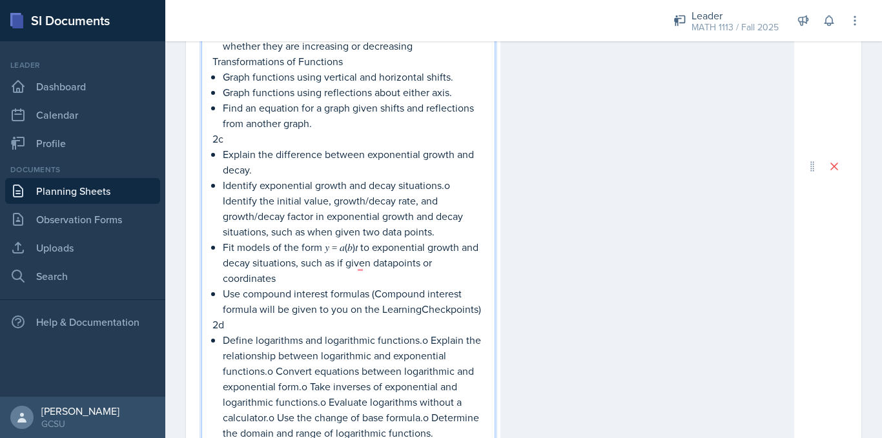
click at [390, 309] on p "Use compound interest formulas (Compound interest formula will be given to you …" at bounding box center [353, 301] width 261 height 31
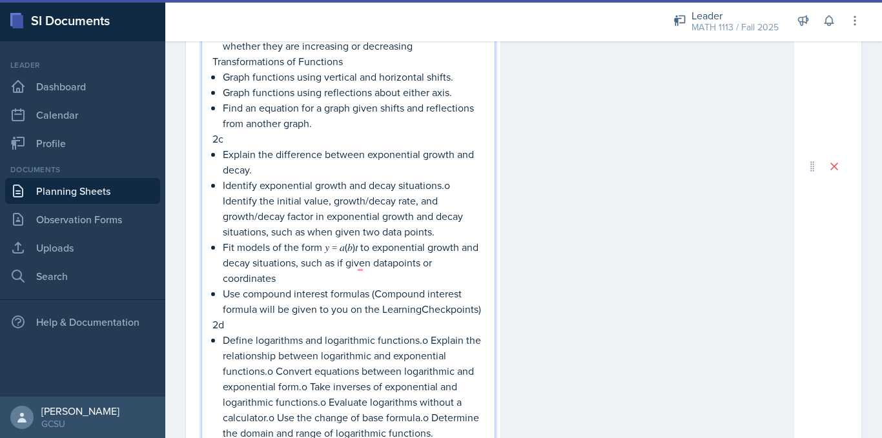
click at [264, 317] on p "Use compound interest formulas (Compound interest formula will be given to you …" at bounding box center [353, 301] width 261 height 31
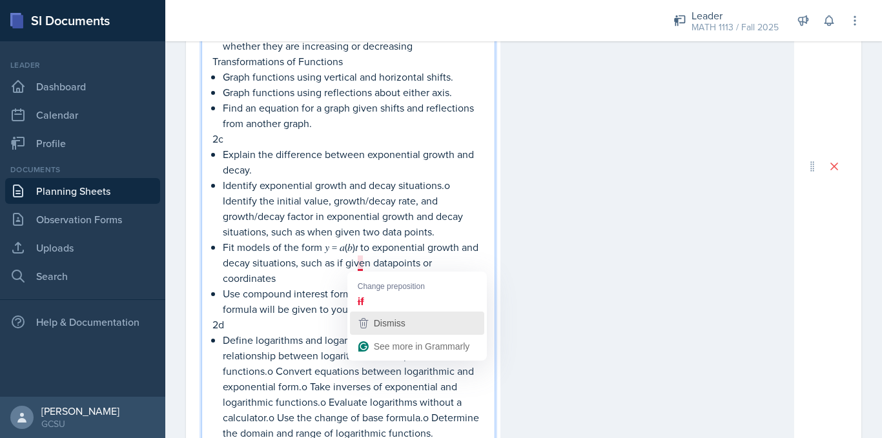
click at [371, 321] on div "Dismiss" at bounding box center [388, 323] width 34 height 19
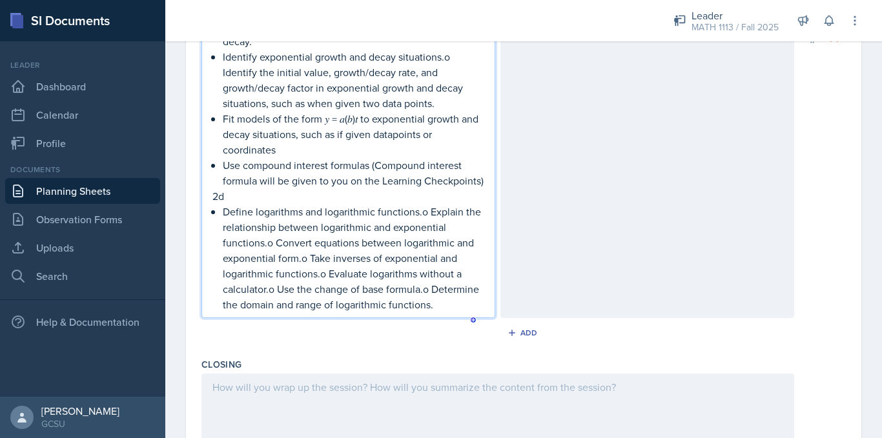
scroll to position [733, 0]
click at [429, 230] on p "Define logarithms and logarithmic functions.o Explain the relationship between …" at bounding box center [353, 257] width 261 height 108
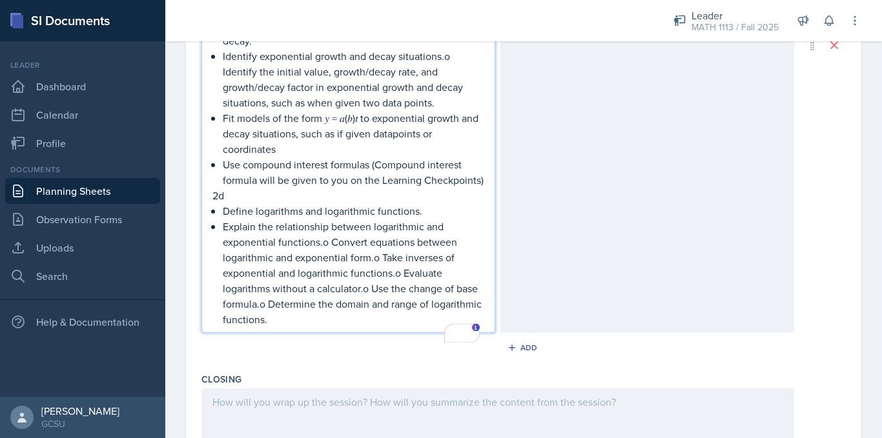
click at [331, 263] on p "Explain the relationship between logarithmic and exponential functions.o Conver…" at bounding box center [353, 273] width 261 height 108
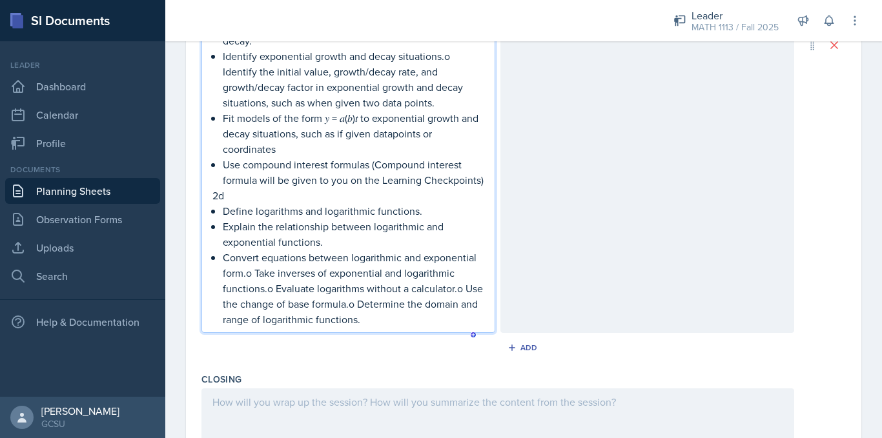
click at [257, 293] on p "Convert equations between logarithmic and exponential form.o Take inverses of e…" at bounding box center [353, 288] width 261 height 77
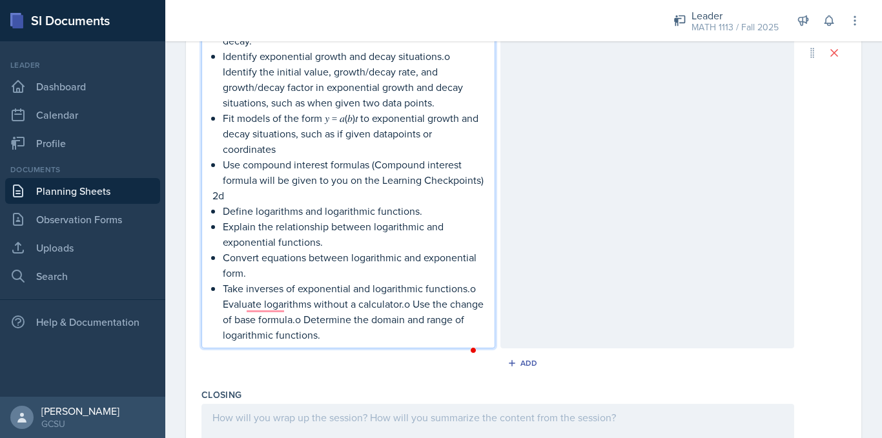
click at [412, 323] on p "Take inverses of exponential and logarithmic functions.o Evaluate logarithms wi…" at bounding box center [353, 312] width 261 height 62
click at [380, 335] on p "Use the change of base formula.o Determine the domain and range of logarithmic …" at bounding box center [353, 327] width 261 height 31
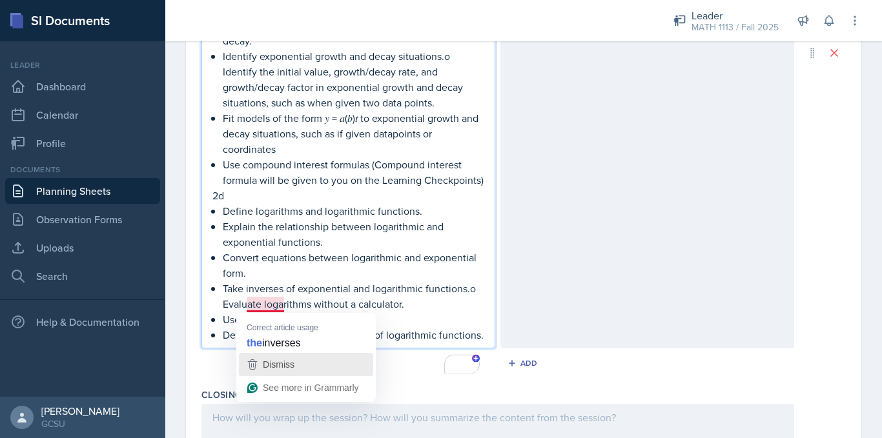
click at [275, 364] on span "Dismiss" at bounding box center [279, 365] width 32 height 10
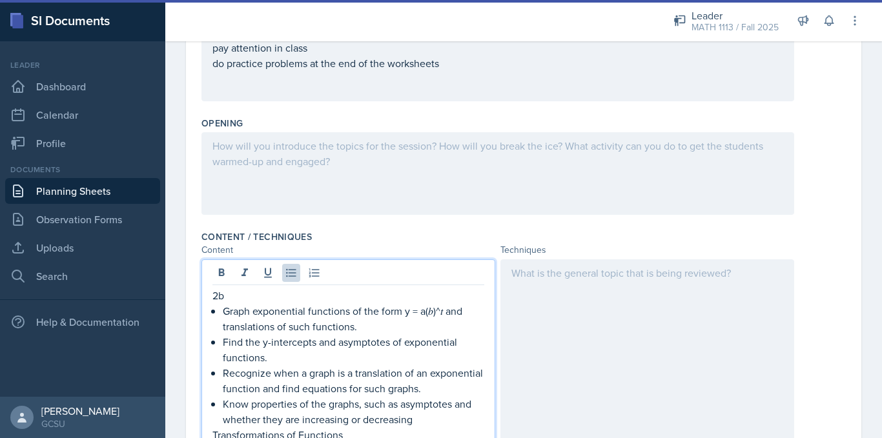
scroll to position [0, 0]
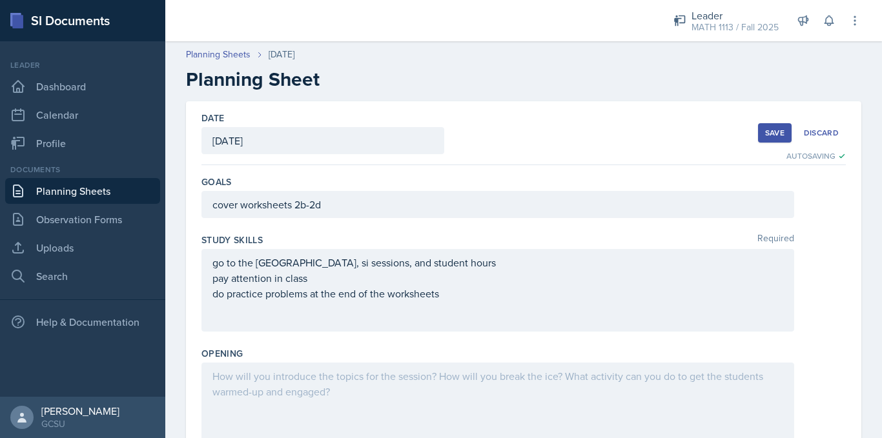
click at [765, 133] on div "Save" at bounding box center [774, 133] width 19 height 10
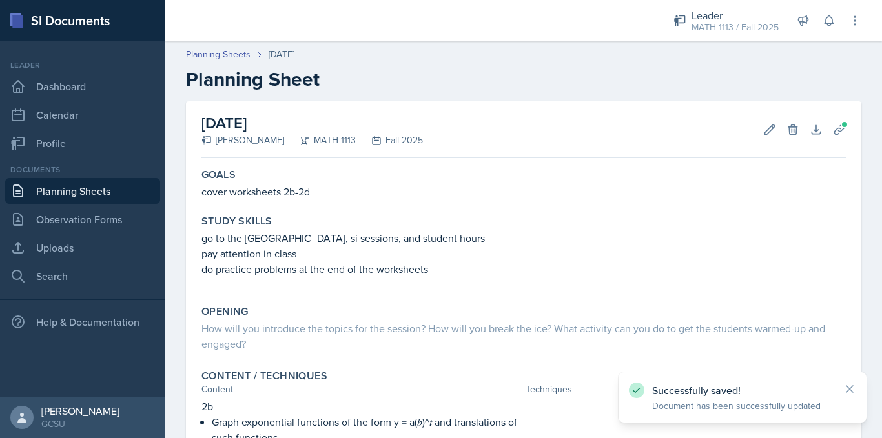
click at [68, 193] on link "Planning Sheets" at bounding box center [82, 191] width 155 height 26
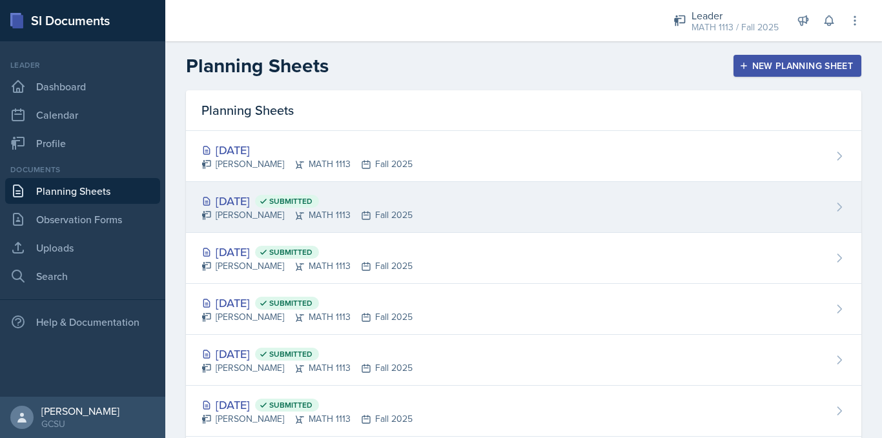
click at [276, 202] on div "[DATE] Submitted" at bounding box center [306, 200] width 211 height 17
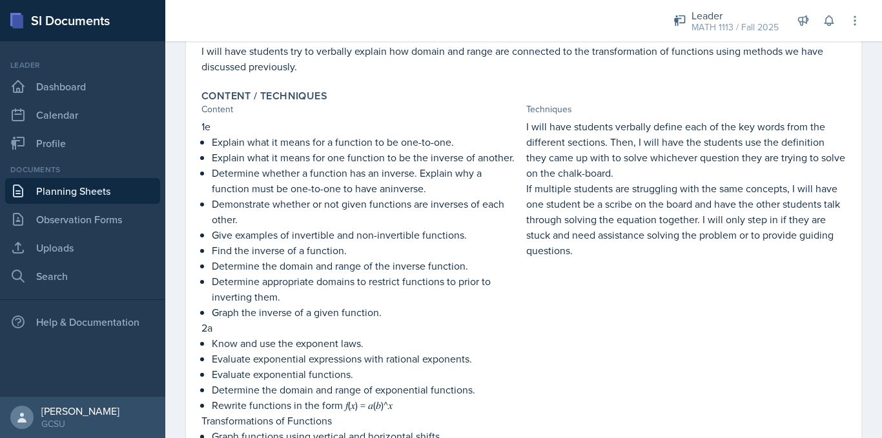
scroll to position [277, 0]
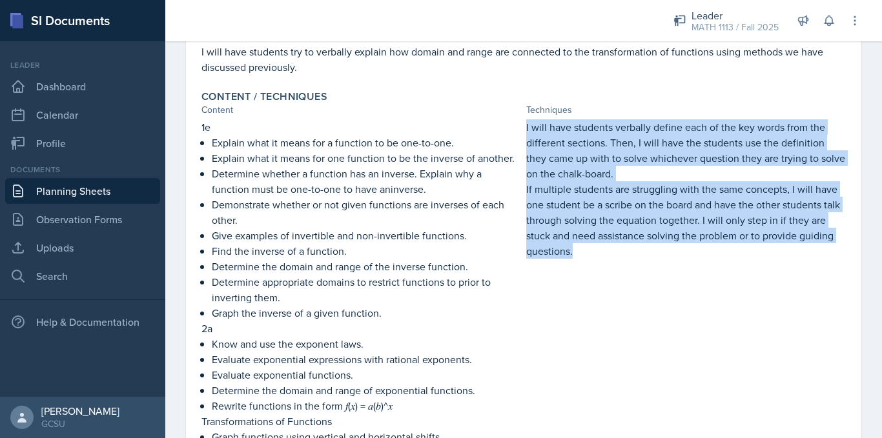
drag, startPoint x: 522, startPoint y: 126, endPoint x: 604, endPoint y: 257, distance: 154.9
click at [604, 257] on div "I will have students verbally define each of the key words from the different s…" at bounding box center [685, 367] width 319 height 496
copy div "I will have students verbally define each of the key words from the different s…"
click at [76, 188] on link "Planning Sheets" at bounding box center [82, 191] width 155 height 26
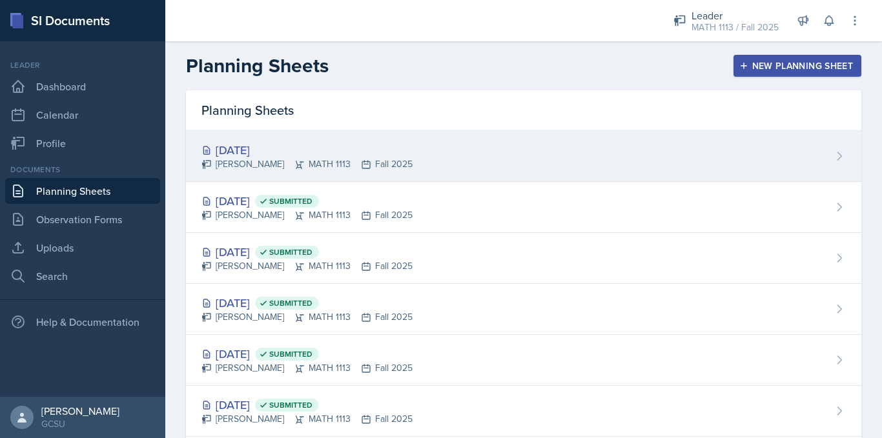
click at [429, 156] on div "[DATE] [PERSON_NAME] MATH 1113 Fall 2025" at bounding box center [523, 156] width 675 height 51
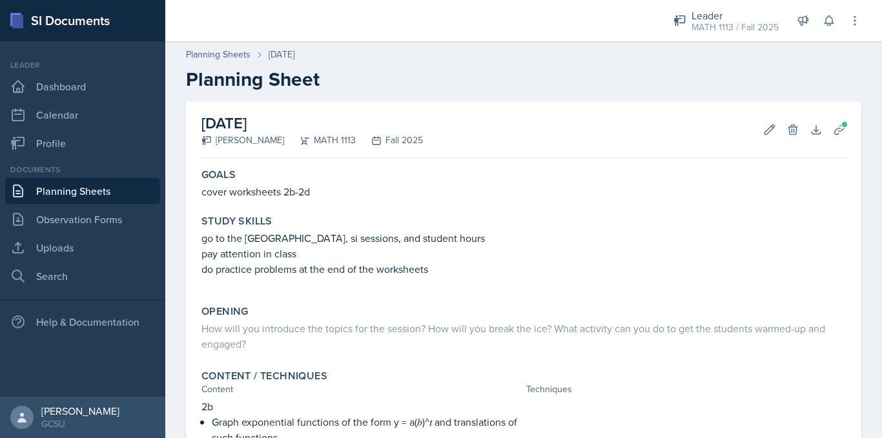
scroll to position [144, 0]
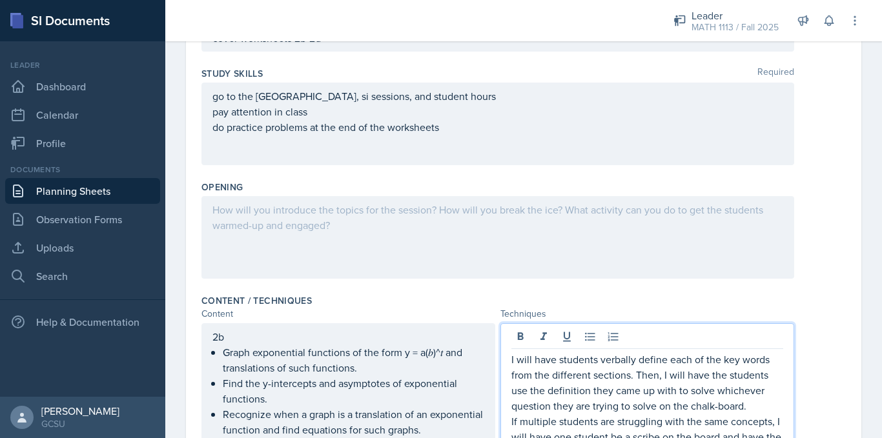
scroll to position [238, 0]
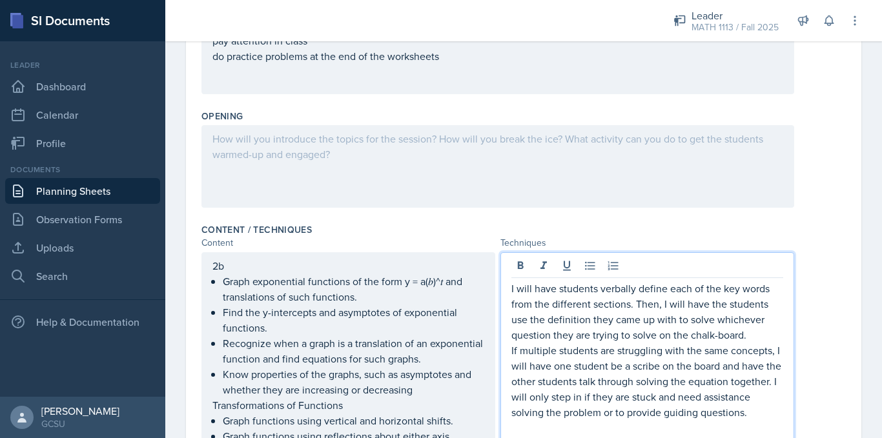
click at [598, 339] on p "I will have students verbally define each of the key words from the different s…" at bounding box center [647, 312] width 272 height 62
click at [295, 327] on ul "Graph exponential functions of the form y = a(𝑏)^𝑡 and translations of such fun…" at bounding box center [353, 336] width 261 height 124
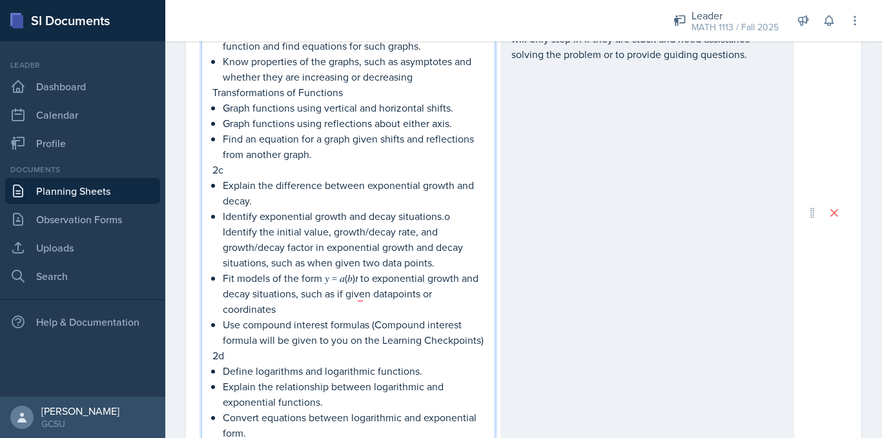
scroll to position [571, 0]
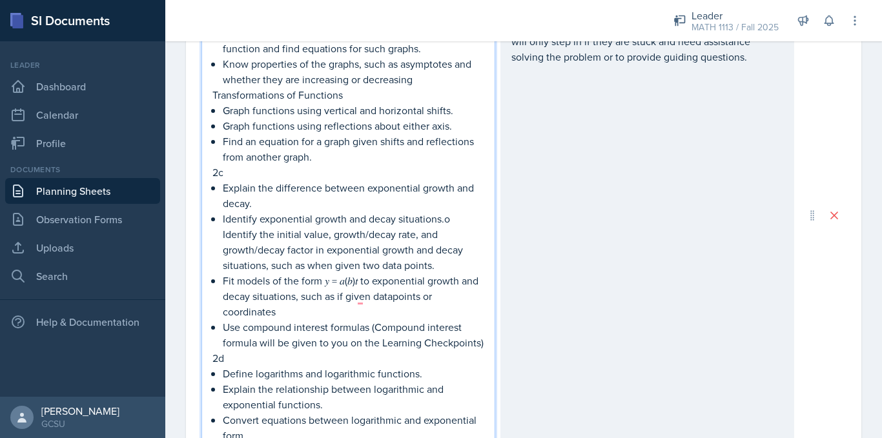
click at [413, 299] on p "Fit models of the form 𝑦 = 𝑎(𝑏)𝑡 to exponential growth and decay situations, su…" at bounding box center [353, 296] width 261 height 46
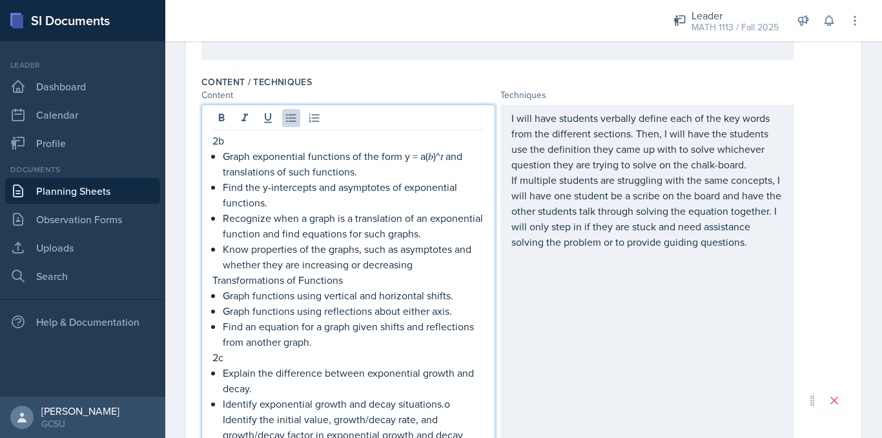
scroll to position [353, 0]
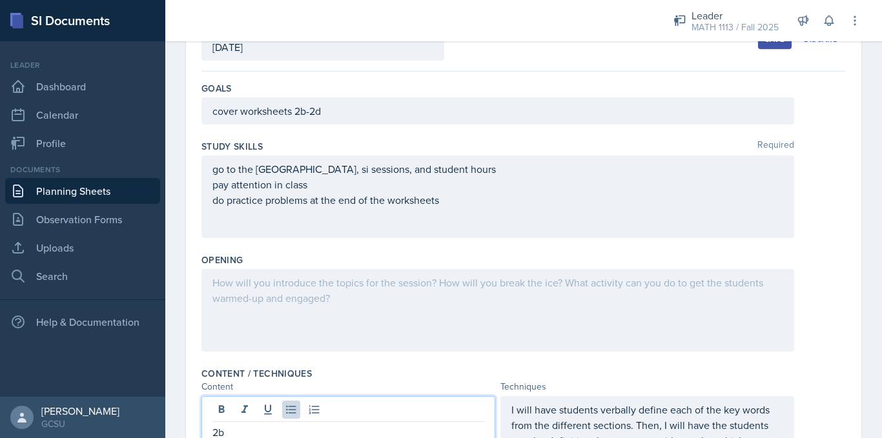
click at [407, 296] on div at bounding box center [497, 310] width 592 height 83
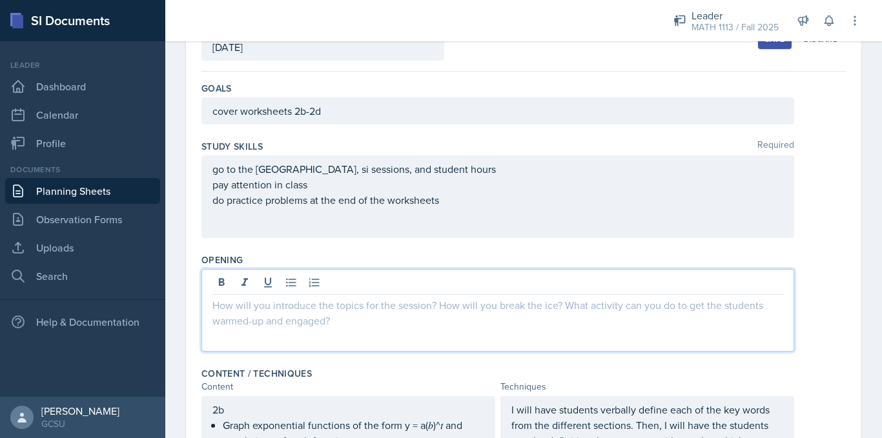
scroll to position [116, 0]
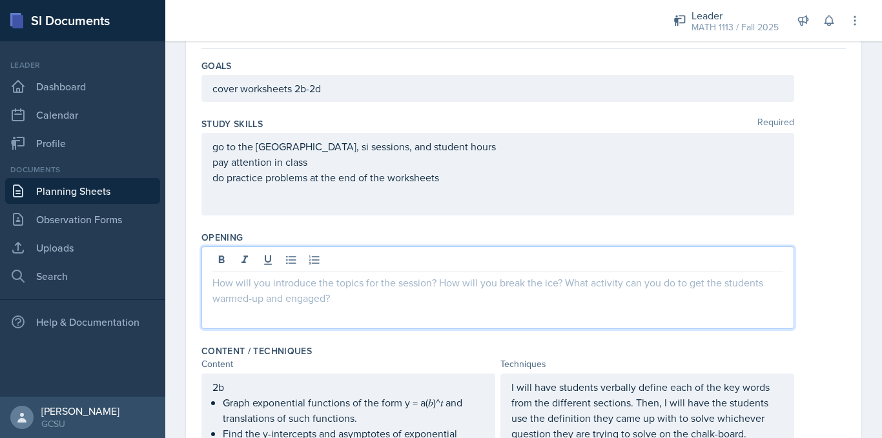
click at [407, 296] on div at bounding box center [497, 288] width 592 height 83
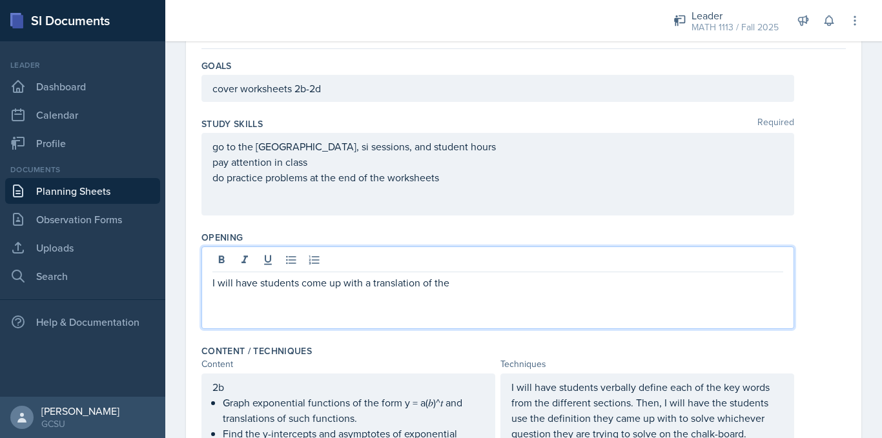
click at [366, 285] on p "I will have students come up with a translation of the" at bounding box center [497, 282] width 571 height 15
click at [524, 282] on p "I will have students come up with the equation of a translation of the" at bounding box center [497, 282] width 571 height 15
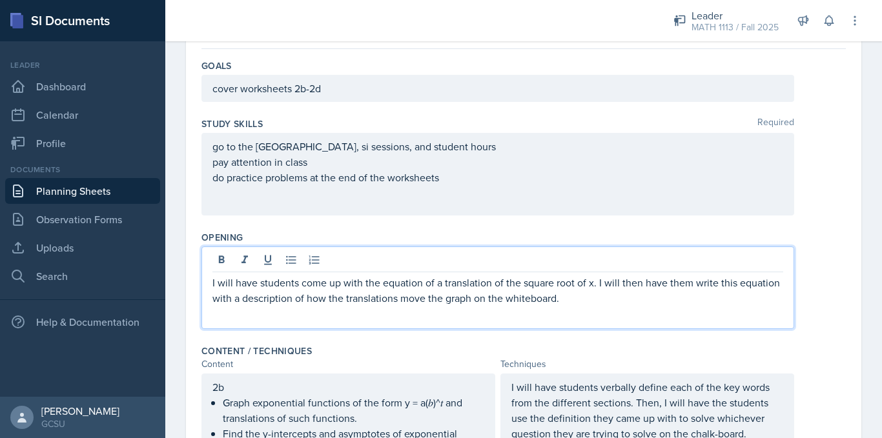
click at [529, 284] on p "I will have students come up with the equation of a translation of the square r…" at bounding box center [497, 290] width 571 height 31
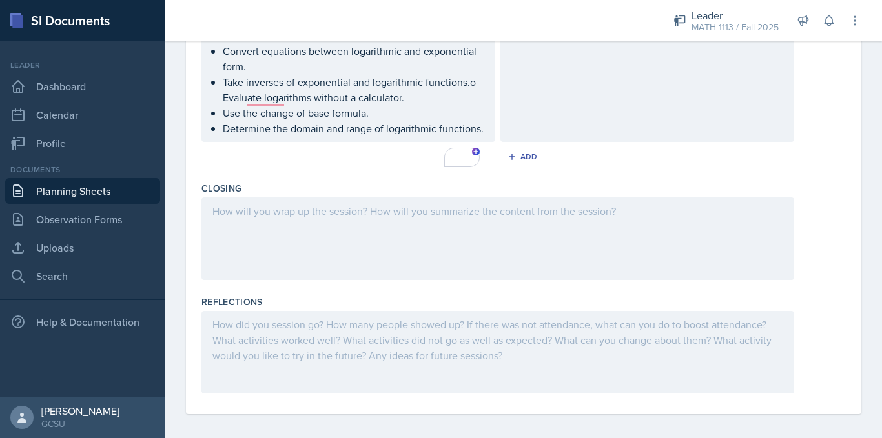
scroll to position [918, 0]
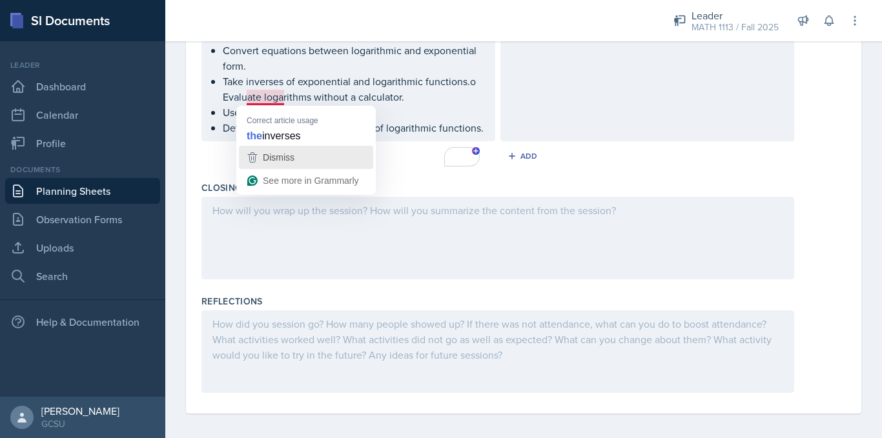
click at [287, 152] on span "Dismiss" at bounding box center [279, 157] width 32 height 10
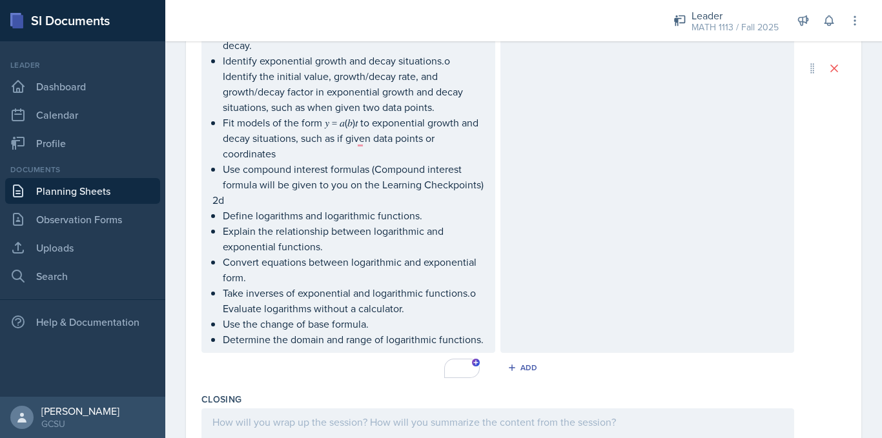
scroll to position [705, 0]
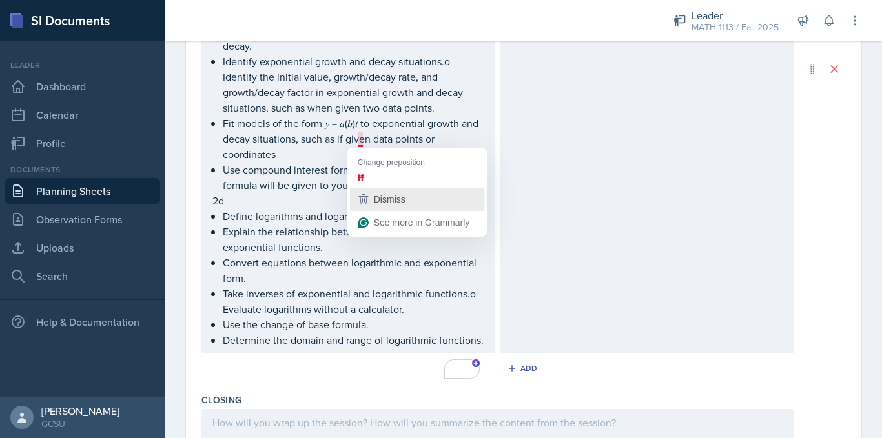
click at [370, 198] on icon "button" at bounding box center [363, 199] width 15 height 15
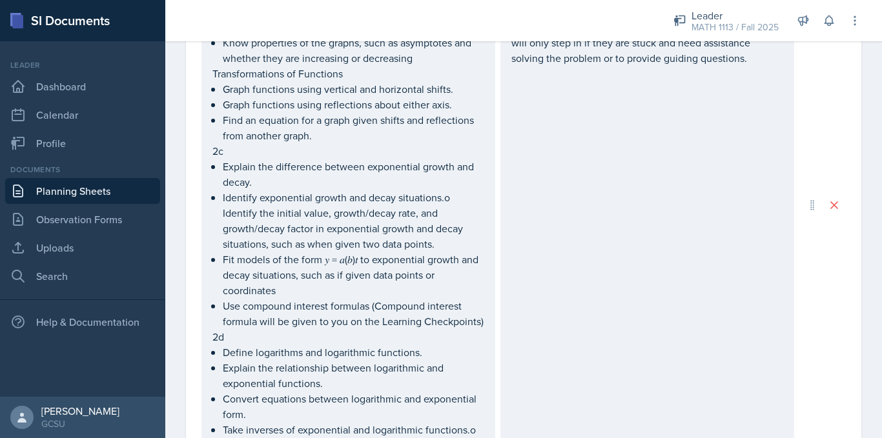
scroll to position [592, 0]
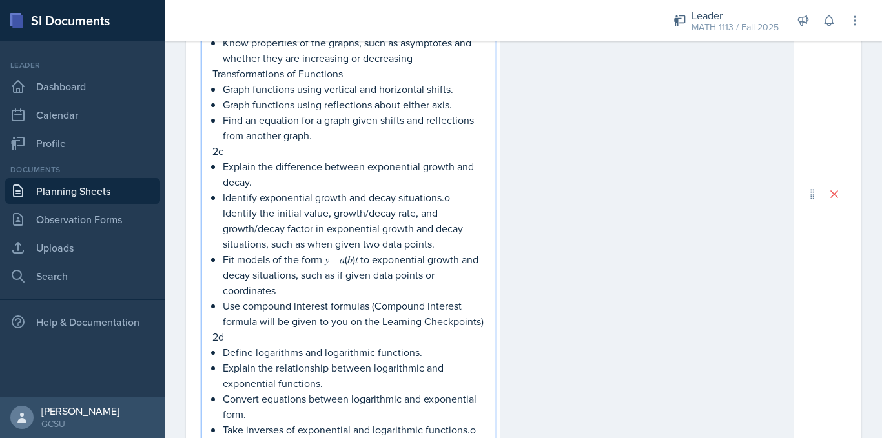
click at [357, 259] on p "Fit models of the form 𝑦 = 𝑎(𝑏)𝑡 to exponential growth and decay situations, su…" at bounding box center [353, 275] width 261 height 46
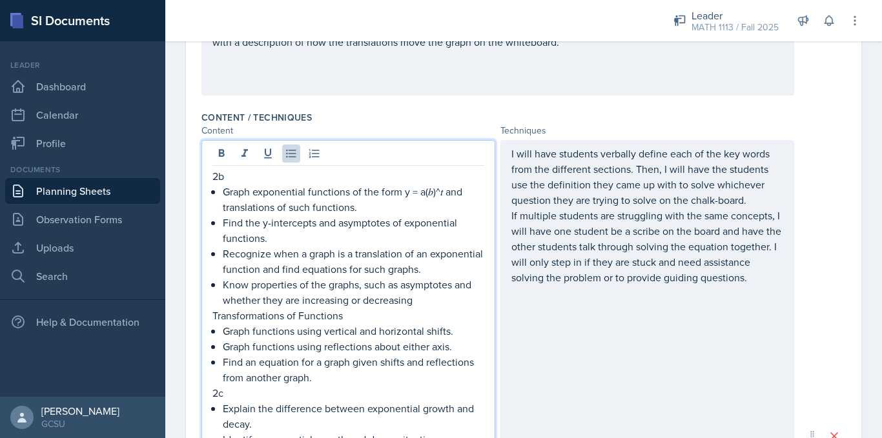
scroll to position [338, 0]
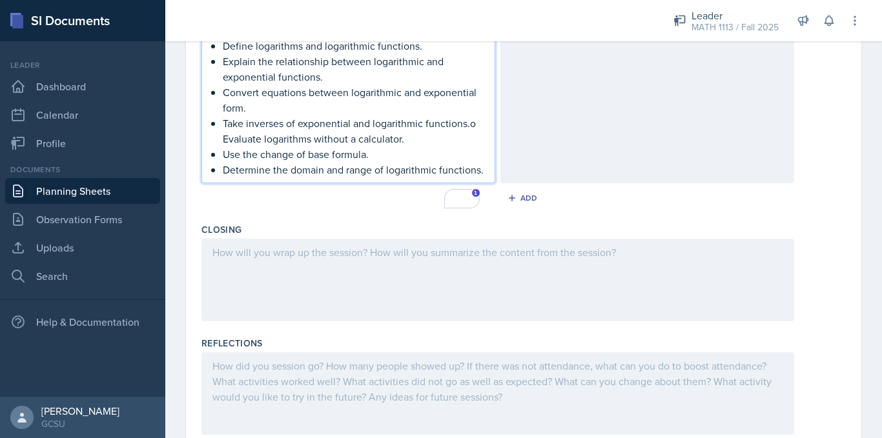
click at [369, 260] on p at bounding box center [497, 252] width 571 height 15
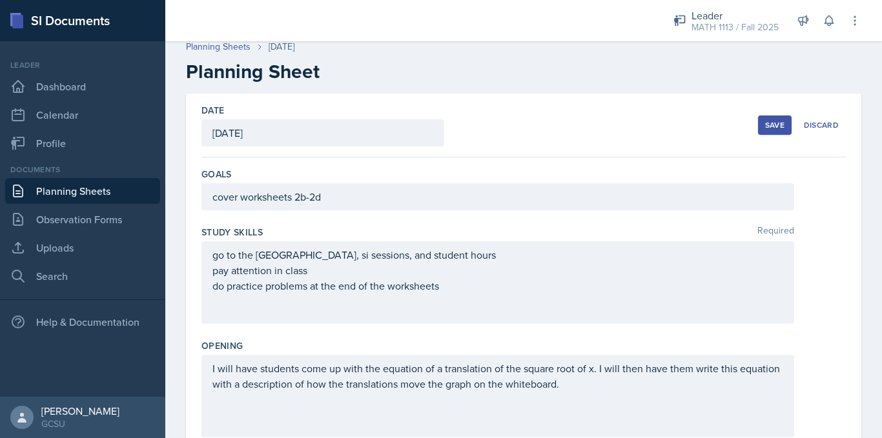
scroll to position [0, 0]
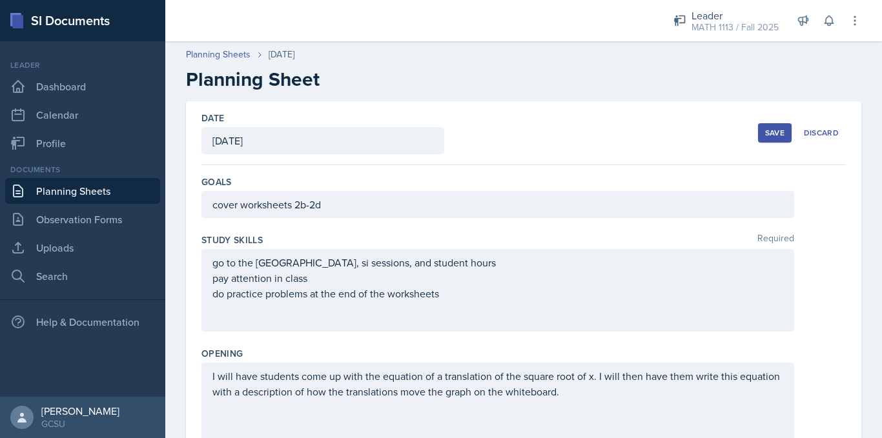
click at [758, 135] on button "Save" at bounding box center [775, 132] width 34 height 19
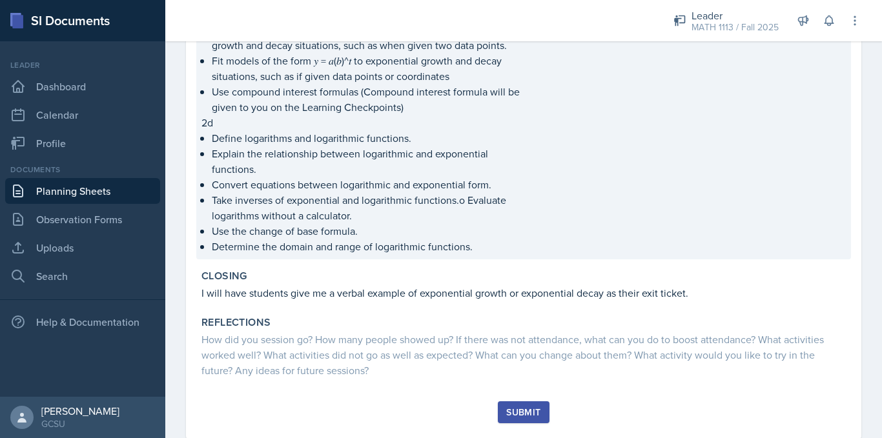
scroll to position [630, 0]
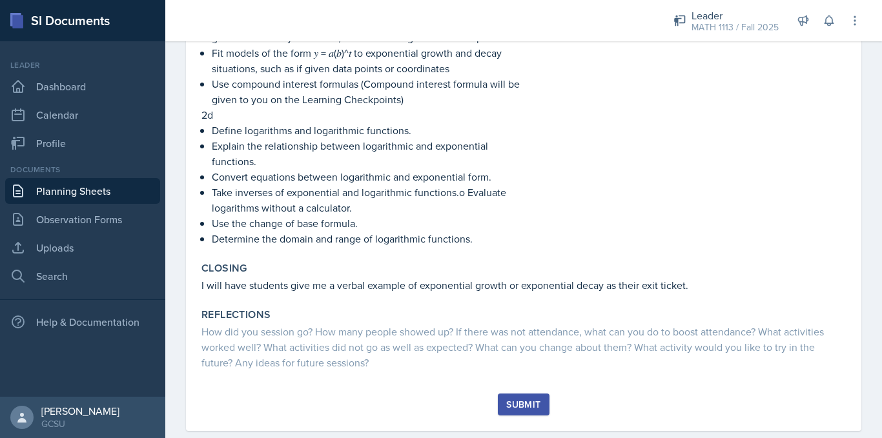
click at [525, 410] on div "Submit" at bounding box center [523, 405] width 34 height 10
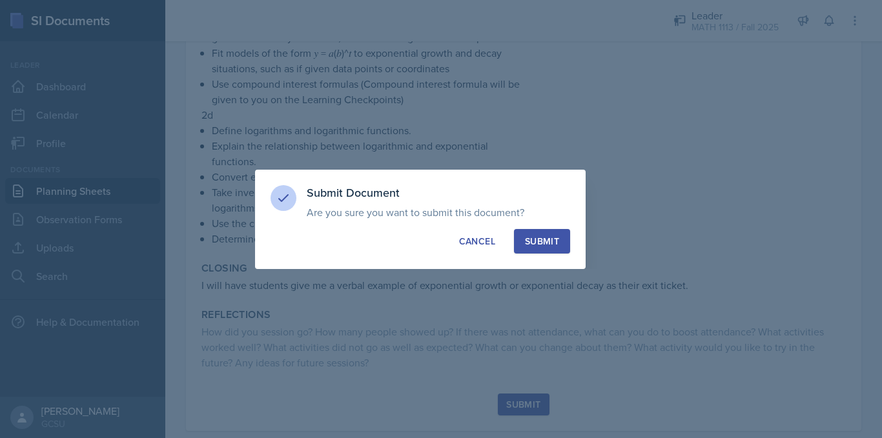
click at [558, 235] on div "Submit" at bounding box center [542, 241] width 34 height 13
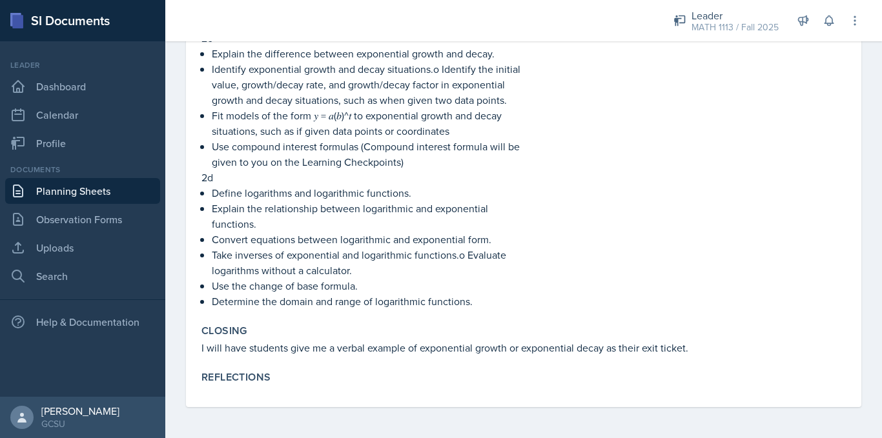
scroll to position [0, 0]
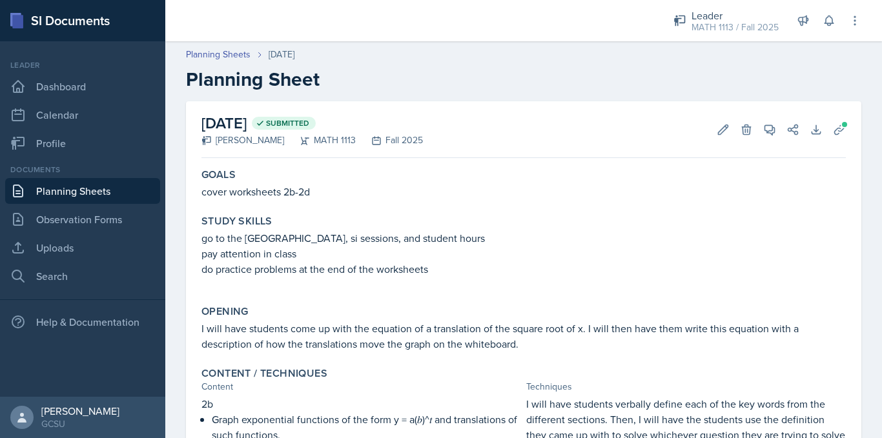
click at [109, 196] on link "Planning Sheets" at bounding box center [82, 191] width 155 height 26
